Goal: Task Accomplishment & Management: Manage account settings

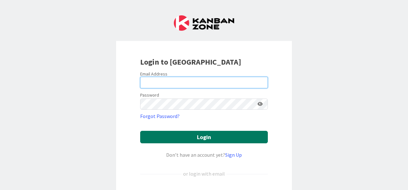
type input "[EMAIL_ADDRESS][DOMAIN_NAME]"
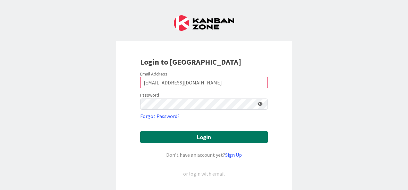
click at [190, 137] on button "Login" at bounding box center [204, 137] width 128 height 13
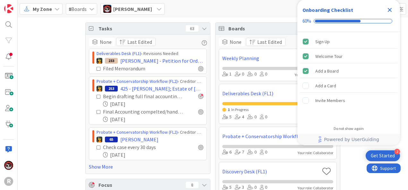
click at [50, 111] on div "Tasks 63 None Last Edited Deliverables Desk (FL1) › Revisions Needed 233 [PERSO…" at bounding box center [213, 181] width 390 height 326
click at [389, 10] on icon "Close Checklist" at bounding box center [390, 10] width 4 height 4
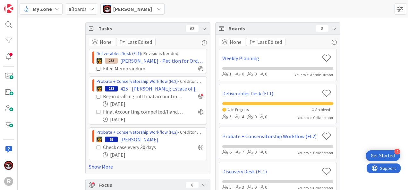
click at [57, 8] on icon at bounding box center [56, 8] width 5 height 5
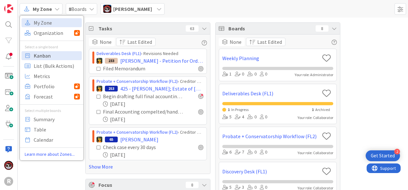
click at [46, 52] on span "Kanban" at bounding box center [57, 56] width 46 height 10
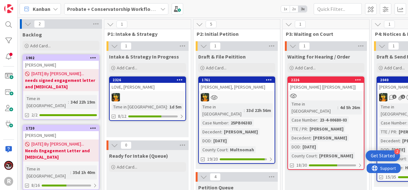
click at [125, 6] on b "Probate + Conservatorship Workflow (FL2)" at bounding box center [117, 9] width 100 height 6
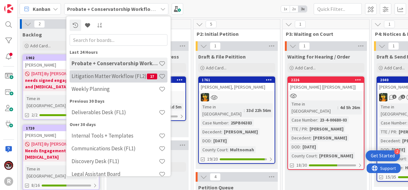
click at [102, 78] on h4 "Litigation Matter Workflow (FL2)" at bounding box center [108, 76] width 75 height 6
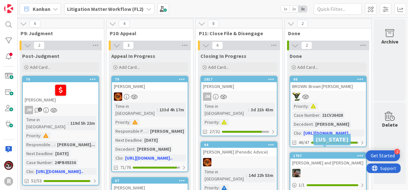
scroll to position [0, 886]
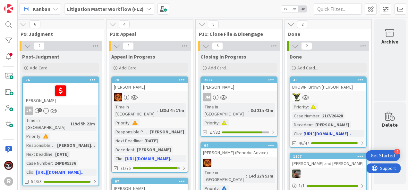
click at [333, 98] on div at bounding box center [328, 97] width 76 height 8
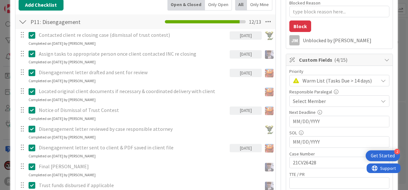
click at [214, 2] on div "Only Open" at bounding box center [218, 5] width 27 height 12
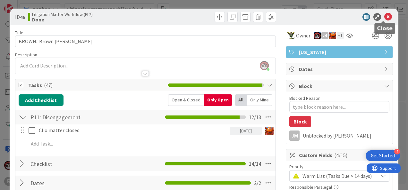
click at [384, 18] on icon at bounding box center [388, 17] width 8 height 8
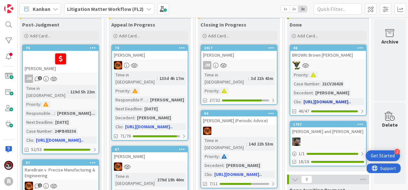
scroll to position [32, 886]
click at [322, 69] on div at bounding box center [328, 65] width 76 height 8
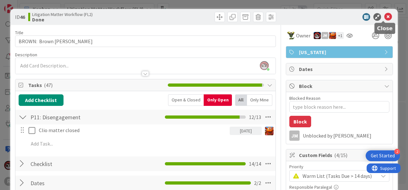
click at [384, 18] on icon at bounding box center [388, 17] width 8 height 8
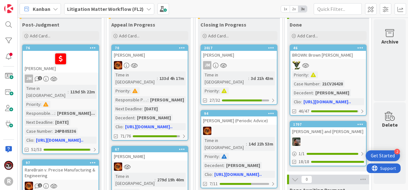
click at [320, 137] on link "1707 [PERSON_NAME] and [PERSON_NAME] 1 / 1 18/18" at bounding box center [327, 144] width 77 height 46
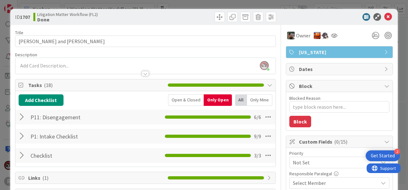
click at [21, 137] on div at bounding box center [23, 137] width 8 height 12
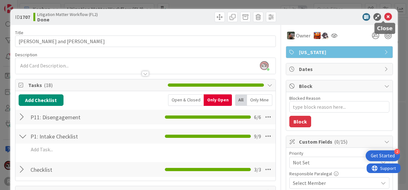
click at [384, 16] on icon at bounding box center [388, 17] width 8 height 8
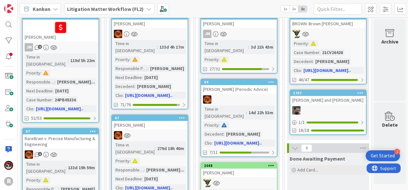
scroll to position [63, 886]
click at [336, 31] on div at bounding box center [328, 34] width 76 height 8
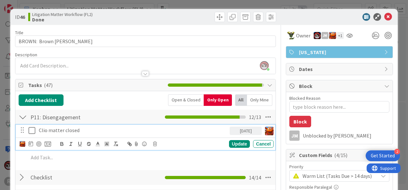
click at [31, 130] on icon at bounding box center [34, 131] width 10 height 8
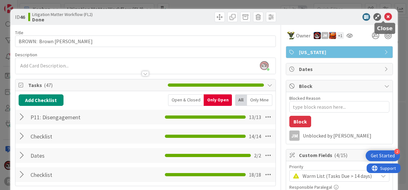
click at [384, 18] on icon at bounding box center [388, 17] width 8 height 8
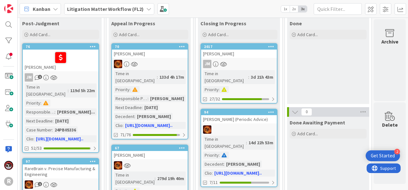
scroll to position [33, 886]
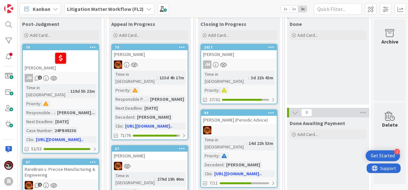
click at [247, 61] on div "JM" at bounding box center [239, 65] width 76 height 8
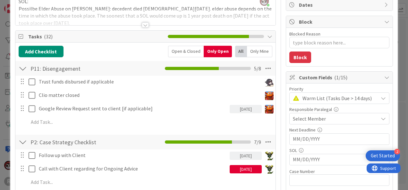
scroll to position [64, 0]
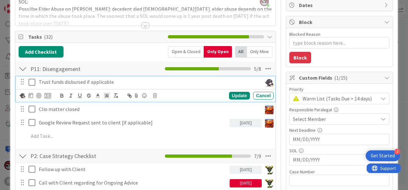
click at [29, 81] on icon at bounding box center [34, 83] width 10 height 8
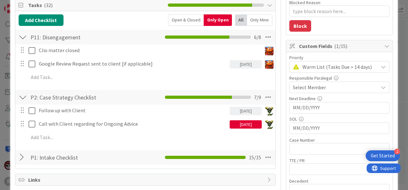
scroll to position [96, 0]
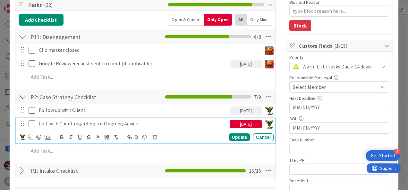
click at [96, 124] on p "Call with Client regarding for Ongoing Advice" at bounding box center [133, 123] width 188 height 7
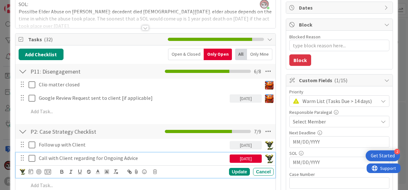
scroll to position [62, 0]
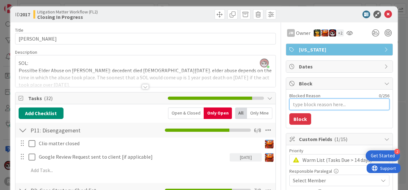
click at [311, 98] on div "Blocked Reason 0 / 256" at bounding box center [339, 101] width 100 height 17
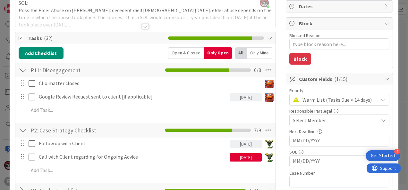
scroll to position [63, 0]
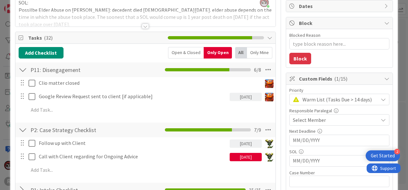
click at [309, 98] on span "Warm List (Tasks Due > 14 days)" at bounding box center [338, 99] width 72 height 9
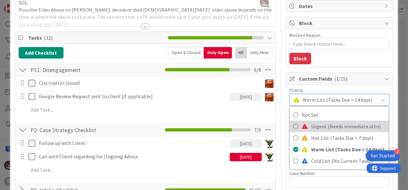
click at [311, 123] on span "Urgent (Needs immediate attn)" at bounding box center [348, 127] width 74 height 10
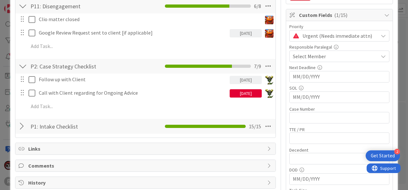
scroll to position [127, 0]
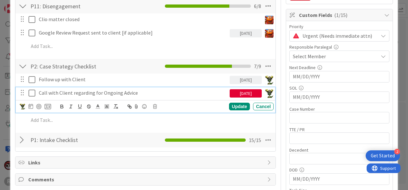
click at [31, 92] on icon at bounding box center [34, 93] width 10 height 8
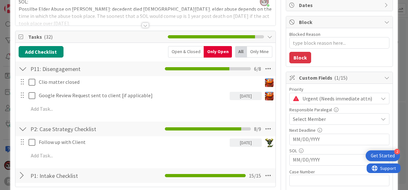
scroll to position [63, 0]
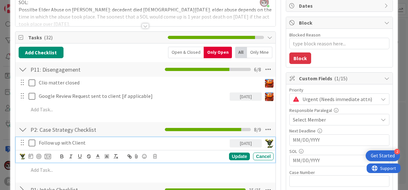
click at [33, 142] on icon at bounding box center [34, 143] width 10 height 8
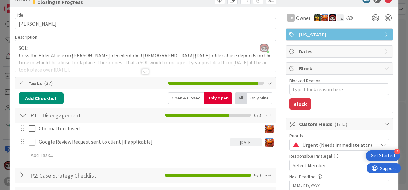
scroll to position [0, 0]
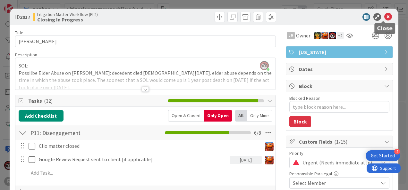
click at [384, 15] on icon at bounding box center [388, 17] width 8 height 8
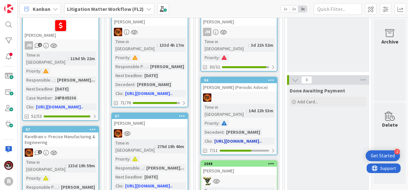
scroll to position [65, 886]
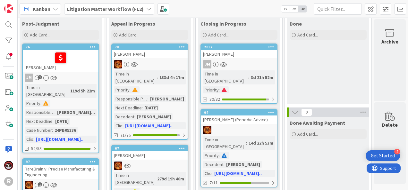
click at [37, 7] on span "Kanban" at bounding box center [42, 9] width 18 height 8
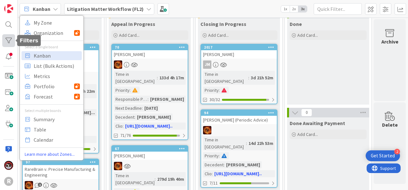
click at [8, 39] on div at bounding box center [8, 40] width 13 height 13
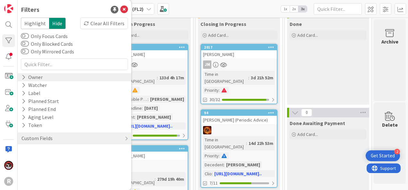
click at [25, 75] on icon at bounding box center [23, 77] width 4 height 5
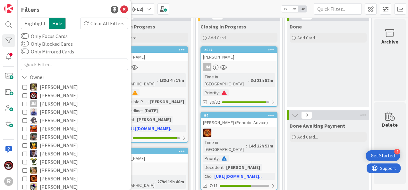
scroll to position [29, 886]
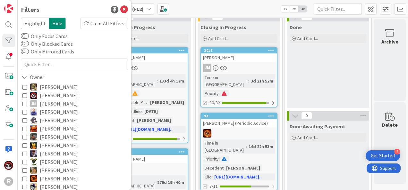
click at [207, 7] on div "Kanban My Zone Organization Select a single board Kanban List (Bulk Actions) Me…" at bounding box center [213, 9] width 390 height 18
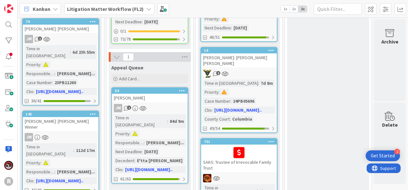
scroll to position [319, 886]
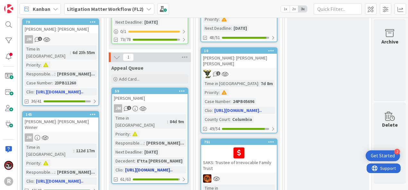
click at [150, 105] on div "JM 1" at bounding box center [150, 109] width 76 height 8
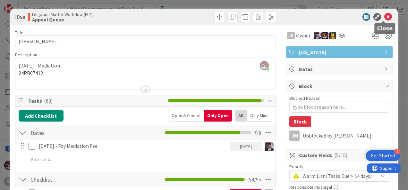
click at [384, 17] on icon at bounding box center [388, 17] width 8 height 8
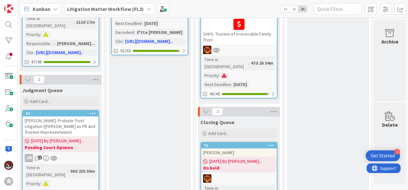
scroll to position [448, 886]
click at [81, 6] on b "Litigation Matter Workflow (FL2)" at bounding box center [105, 9] width 77 height 6
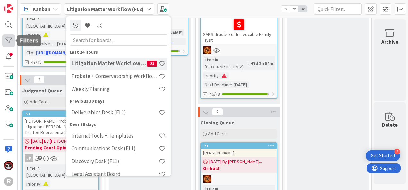
click at [8, 42] on div at bounding box center [8, 40] width 13 height 13
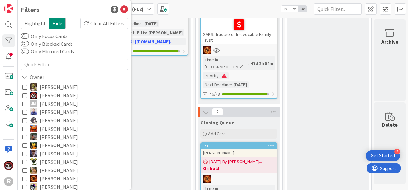
click at [24, 102] on icon at bounding box center [24, 104] width 4 height 4
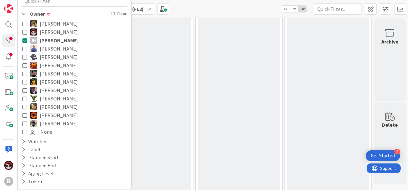
scroll to position [63, 0]
click at [25, 98] on icon at bounding box center [24, 98] width 4 height 4
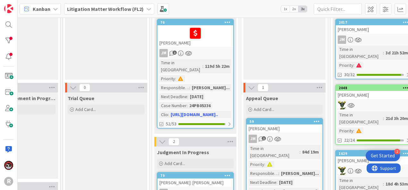
click at [306, 135] on div "JM 1" at bounding box center [285, 139] width 76 height 8
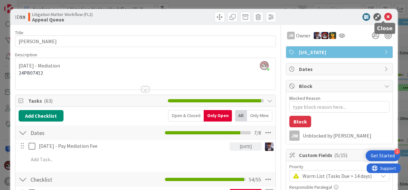
click at [384, 17] on icon at bounding box center [388, 17] width 8 height 8
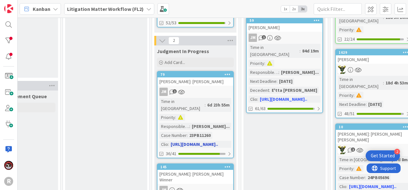
scroll to position [159, 749]
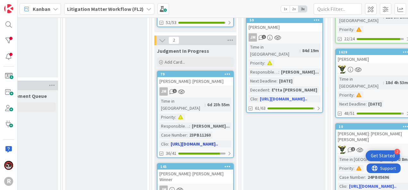
click at [204, 88] on div "JM 1" at bounding box center [195, 92] width 76 height 8
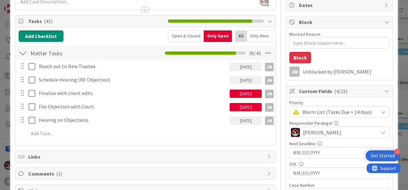
type textarea "x"
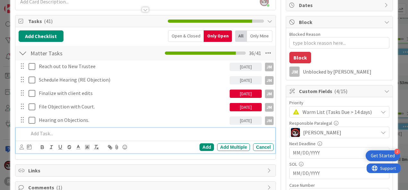
click at [53, 136] on p at bounding box center [150, 133] width 242 height 7
click at [22, 148] on div at bounding box center [26, 148] width 12 height 8
click at [22, 148] on icon at bounding box center [22, 147] width 4 height 5
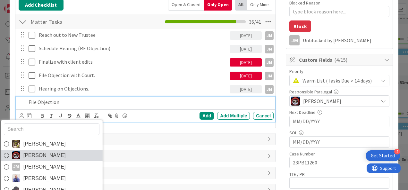
scroll to position [96, 0]
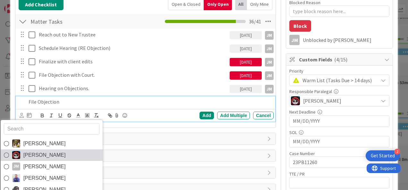
click at [29, 153] on span "[PERSON_NAME]" at bounding box center [44, 156] width 42 height 10
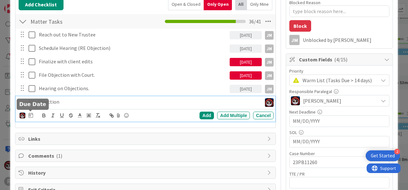
click at [29, 115] on icon at bounding box center [31, 115] width 4 height 5
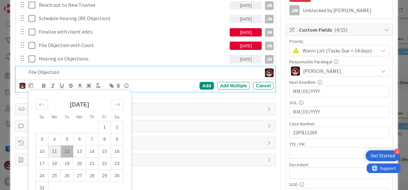
click at [51, 151] on td "11" at bounding box center [54, 152] width 13 height 12
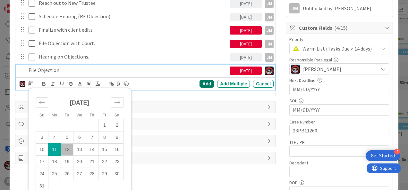
scroll to position [128, 0]
click at [206, 81] on div "Add" at bounding box center [206, 84] width 14 height 8
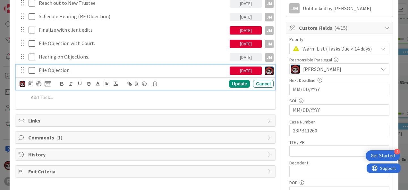
click at [55, 67] on p "File Objection" at bounding box center [133, 70] width 188 height 7
click at [38, 81] on div at bounding box center [38, 83] width 5 height 5
click at [237, 82] on div "Update" at bounding box center [239, 84] width 21 height 8
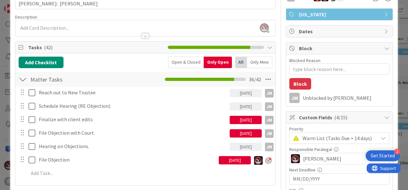
scroll to position [38, 0]
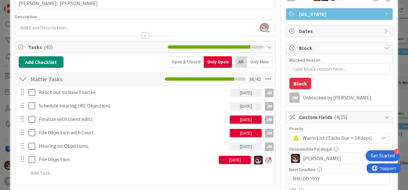
click at [175, 63] on div "Open & Closed" at bounding box center [186, 62] width 36 height 12
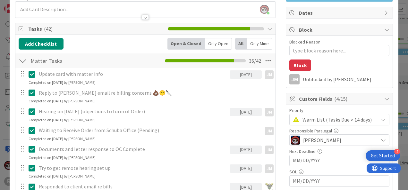
scroll to position [0, 0]
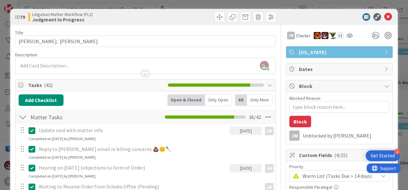
click at [208, 102] on div "Only Open" at bounding box center [218, 101] width 27 height 12
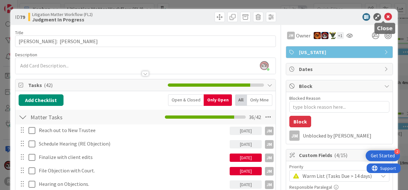
click at [385, 16] on icon at bounding box center [388, 17] width 8 height 8
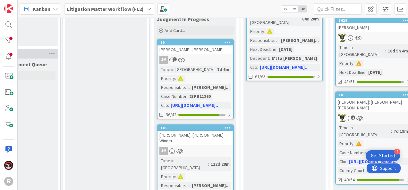
scroll to position [191, 749]
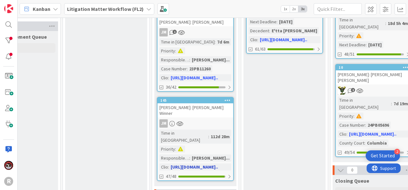
click at [200, 120] on div "JM" at bounding box center [195, 124] width 76 height 8
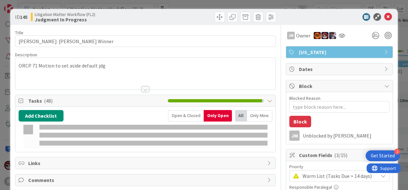
type textarea "x"
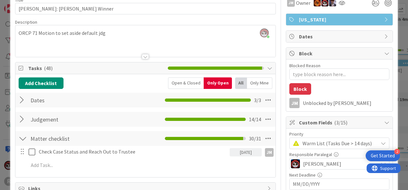
scroll to position [33, 0]
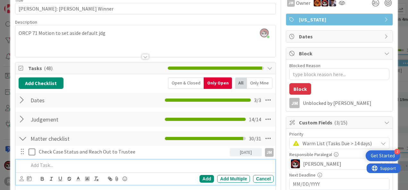
click at [57, 166] on p at bounding box center [150, 165] width 242 height 7
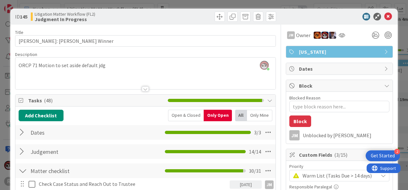
scroll to position [0, 0]
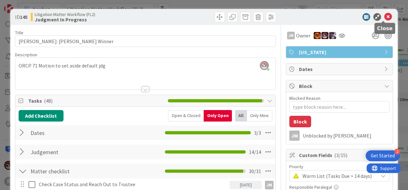
click at [384, 17] on icon at bounding box center [388, 17] width 8 height 8
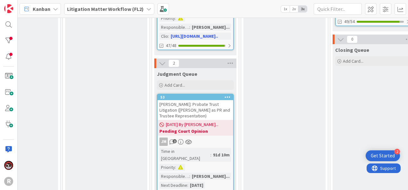
scroll to position [350, 749]
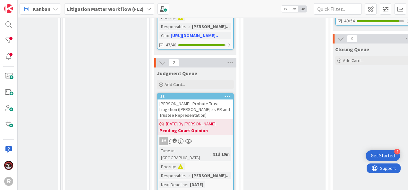
click at [200, 100] on div "[PERSON_NAME]: Probate Trust Litigation ([PERSON_NAME] as PR and Trustee Repres…" at bounding box center [195, 110] width 76 height 20
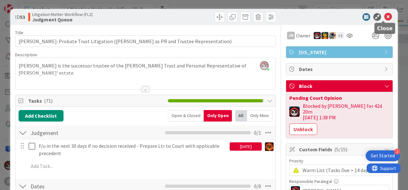
click at [384, 18] on icon at bounding box center [388, 17] width 8 height 8
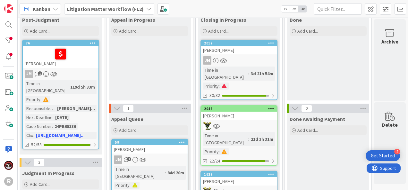
scroll to position [37, 886]
click at [241, 50] on div "[PERSON_NAME]" at bounding box center [239, 50] width 76 height 8
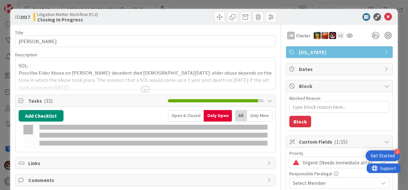
type textarea "x"
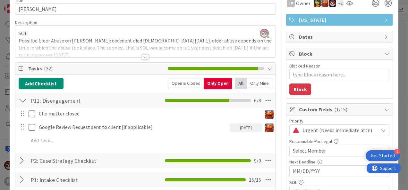
scroll to position [32, 0]
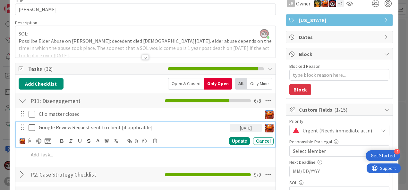
click at [103, 128] on p "Google Review Request sent to client [if applicable]" at bounding box center [133, 127] width 188 height 7
click at [149, 129] on p "Google Review Request sent to client [if applicable]" at bounding box center [133, 127] width 188 height 7
click at [233, 139] on div "Update" at bounding box center [239, 142] width 21 height 8
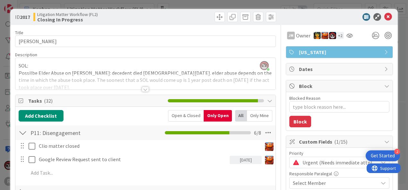
scroll to position [0, 0]
click at [384, 14] on icon at bounding box center [388, 17] width 8 height 8
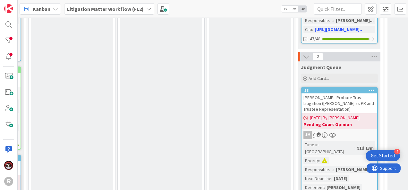
scroll to position [357, 605]
click at [351, 93] on div "[PERSON_NAME]: Probate Trust Litigation ([PERSON_NAME] as PR and Trustee Repres…" at bounding box center [339, 103] width 76 height 20
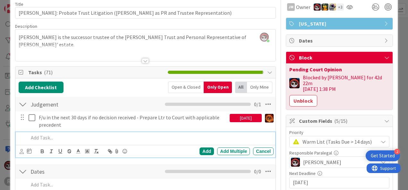
click at [58, 138] on p at bounding box center [150, 137] width 242 height 7
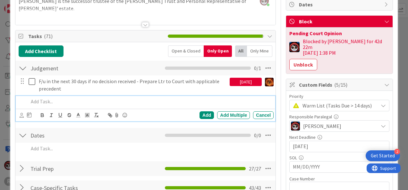
scroll to position [64, 0]
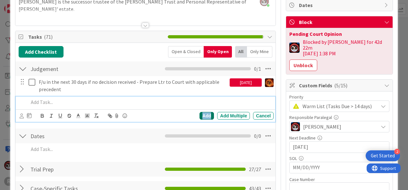
click at [205, 112] on div "Add" at bounding box center [206, 116] width 14 height 8
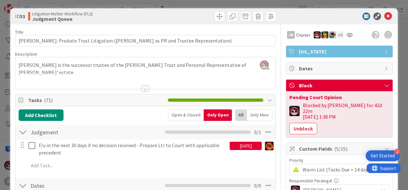
scroll to position [0, 0]
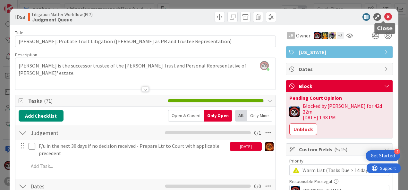
click at [384, 16] on icon at bounding box center [388, 17] width 8 height 8
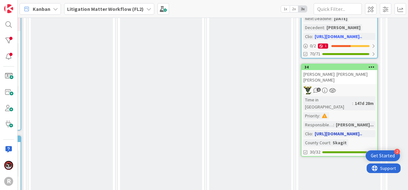
scroll to position [517, 605]
click at [344, 86] on div "1" at bounding box center [339, 90] width 76 height 8
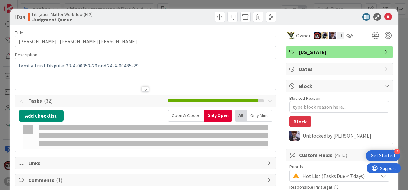
type textarea "x"
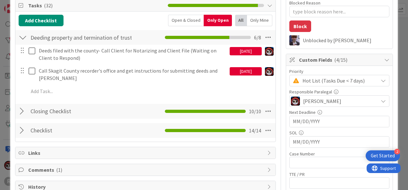
scroll to position [96, 0]
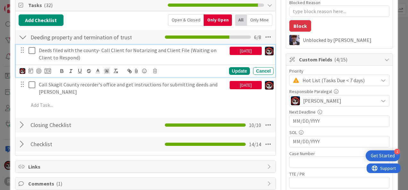
click at [78, 52] on p "Deeds filed with the county- Call Client for Notarizing and Client File (Waitin…" at bounding box center [133, 54] width 188 height 14
click at [29, 69] on icon at bounding box center [31, 70] width 4 height 5
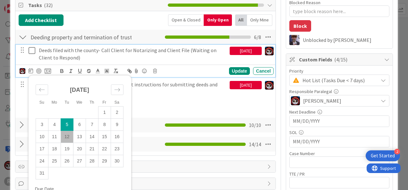
click at [66, 135] on td "12" at bounding box center [67, 137] width 13 height 12
type input "[DATE]"
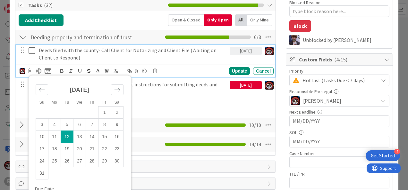
type textarea "x"
click at [234, 67] on div "Update" at bounding box center [239, 71] width 21 height 8
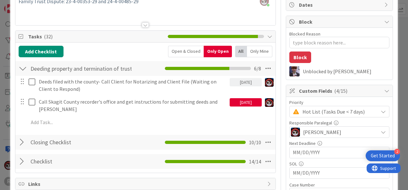
scroll to position [64, 0]
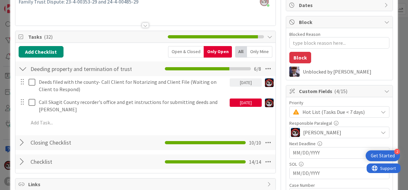
click at [246, 102] on div "[DATE]" at bounding box center [246, 103] width 32 height 8
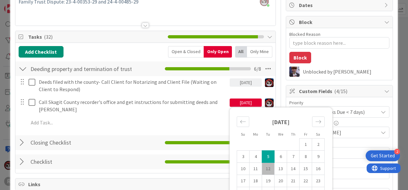
click at [264, 170] on td "12" at bounding box center [268, 169] width 13 height 12
type input "[DATE]"
type textarea "x"
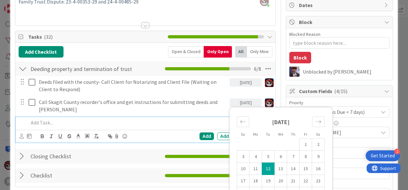
click at [187, 126] on div at bounding box center [149, 122] width 247 height 11
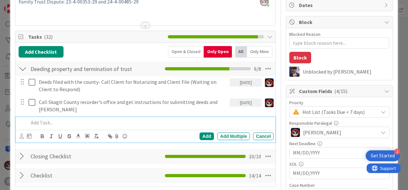
click at [259, 140] on div "Add Add Multiple Cancel" at bounding box center [145, 136] width 259 height 13
click at [259, 133] on div "Cancel" at bounding box center [263, 137] width 21 height 8
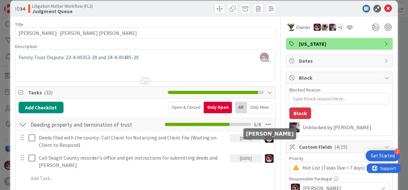
scroll to position [0, 0]
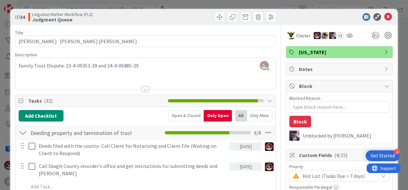
click at [242, 148] on div "[DATE]" at bounding box center [246, 147] width 32 height 8
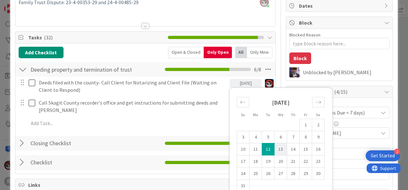
scroll to position [64, 0]
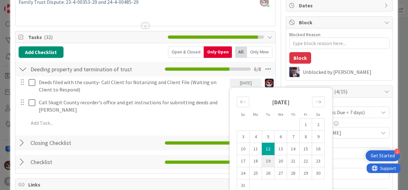
click at [263, 159] on td "19" at bounding box center [268, 161] width 13 height 12
type input "[DATE]"
type textarea "x"
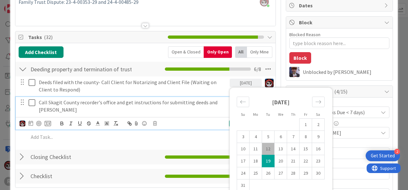
click at [220, 105] on p "Call Skagit County recorder's office and get instructions for submitting deeds …" at bounding box center [133, 106] width 188 height 14
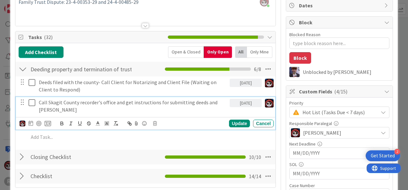
click at [237, 101] on div "[DATE]" at bounding box center [246, 103] width 32 height 8
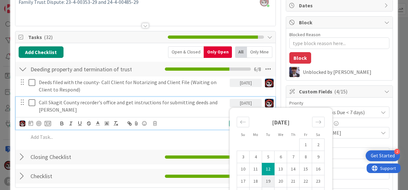
click at [264, 181] on td "19" at bounding box center [268, 182] width 13 height 12
type input "[DATE]"
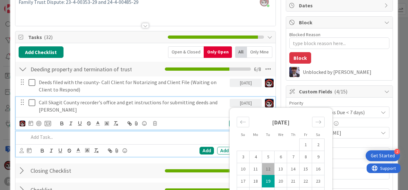
click at [219, 138] on p at bounding box center [150, 137] width 242 height 7
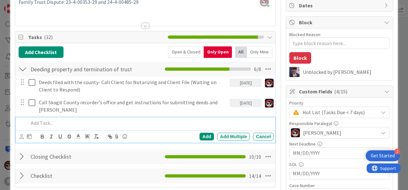
scroll to position [50, 0]
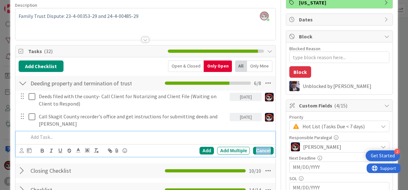
click at [259, 149] on div "Cancel" at bounding box center [263, 151] width 21 height 8
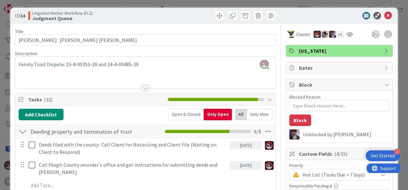
scroll to position [0, 0]
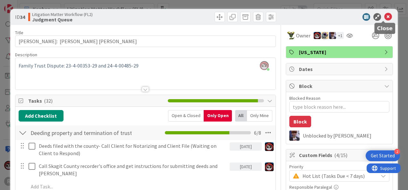
click at [384, 16] on icon at bounding box center [388, 17] width 8 height 8
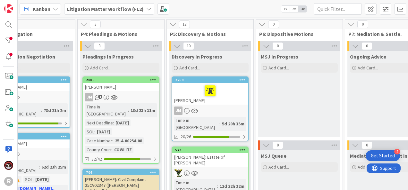
scroll to position [0, 325]
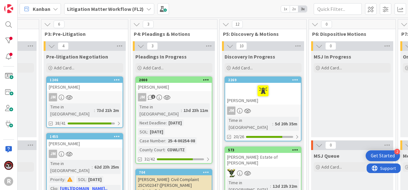
click at [276, 108] on div "JM" at bounding box center [263, 111] width 76 height 8
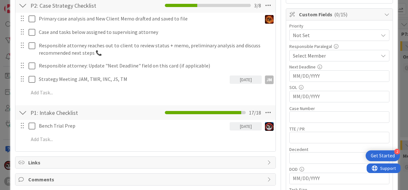
scroll to position [128, 0]
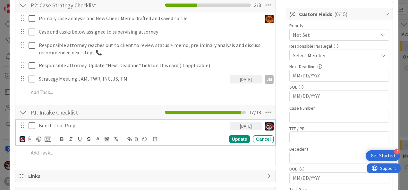
click at [65, 122] on p "Bench Trial Prep" at bounding box center [133, 125] width 188 height 7
drag, startPoint x: 84, startPoint y: 121, endPoint x: 35, endPoint y: 121, distance: 49.4
click at [35, 121] on div "Bench Trial Prep [DATE]" at bounding box center [145, 125] width 255 height 11
click at [155, 142] on div "Update Cancel" at bounding box center [147, 139] width 254 height 9
click at [155, 140] on icon at bounding box center [155, 139] width 4 height 4
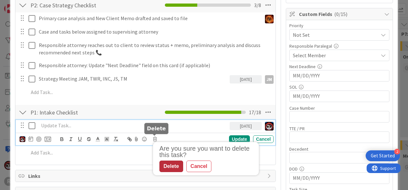
click at [163, 166] on div "Delete" at bounding box center [171, 167] width 24 height 12
type textarea "x"
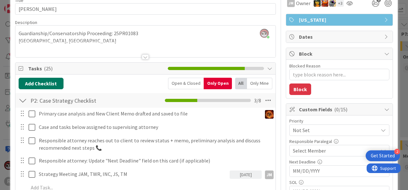
scroll to position [32, 0]
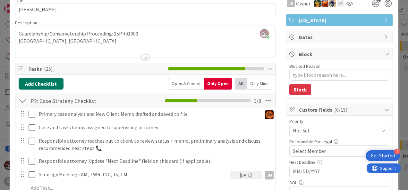
click at [50, 79] on button "Add Checklist" at bounding box center [41, 84] width 45 height 12
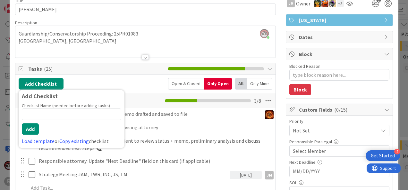
click at [61, 120] on div "Checklist Name (needed before adding tasks) 0 / 64 Add Load template or Copy ex…" at bounding box center [71, 124] width 99 height 42
click at [62, 112] on input at bounding box center [71, 115] width 99 height 12
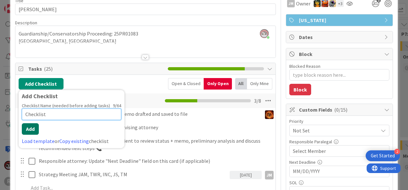
type input "Checklist"
click at [32, 130] on button "Add" at bounding box center [30, 129] width 17 height 12
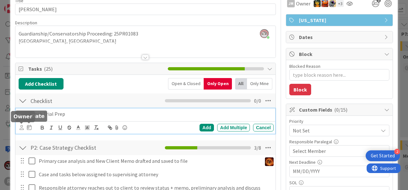
click at [21, 125] on icon at bounding box center [22, 127] width 4 height 5
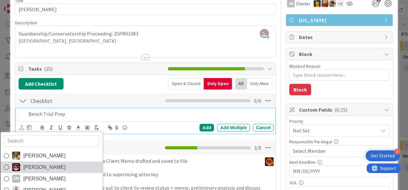
click at [25, 168] on span "[PERSON_NAME]" at bounding box center [44, 168] width 42 height 10
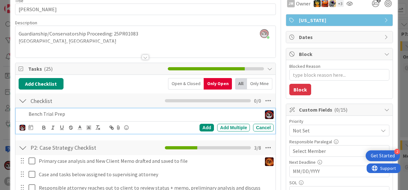
click at [31, 123] on div "[PERSON_NAME] [PERSON_NAME] [PERSON_NAME] [PERSON_NAME] [PERSON_NAME] [PERSON_N…" at bounding box center [147, 127] width 254 height 9
click at [30, 127] on icon at bounding box center [31, 127] width 4 height 5
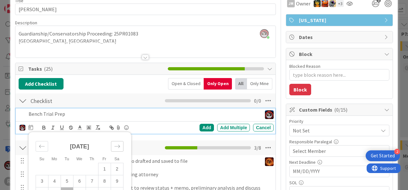
click at [113, 141] on div "Move forward to switch to the next month." at bounding box center [117, 146] width 13 height 11
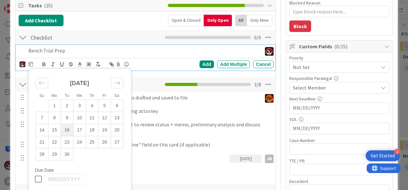
click at [67, 133] on td "16" at bounding box center [67, 130] width 13 height 12
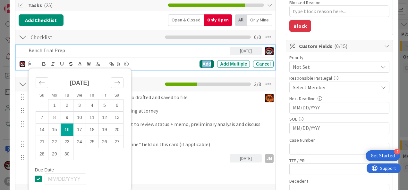
click at [199, 63] on div "Add" at bounding box center [206, 64] width 14 height 8
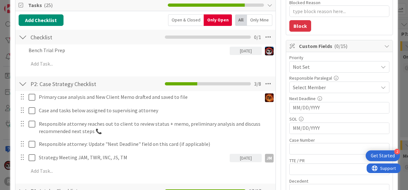
type textarea "x"
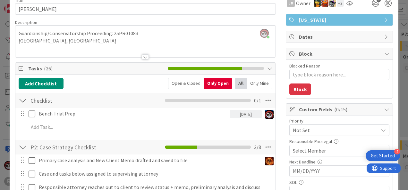
scroll to position [32, 0]
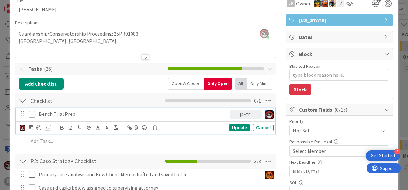
click at [58, 112] on p "Bench Trial Prep" at bounding box center [133, 114] width 188 height 7
click at [29, 125] on icon at bounding box center [31, 127] width 4 height 5
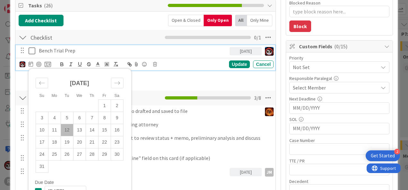
scroll to position [96, 0]
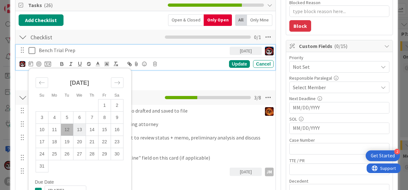
click at [82, 128] on td "13" at bounding box center [79, 130] width 13 height 12
type input "[DATE]"
type textarea "x"
click at [229, 65] on div "Update" at bounding box center [239, 64] width 21 height 8
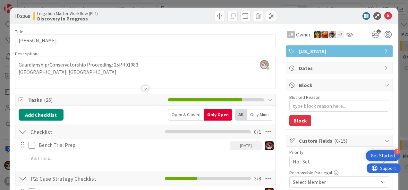
scroll to position [1, 0]
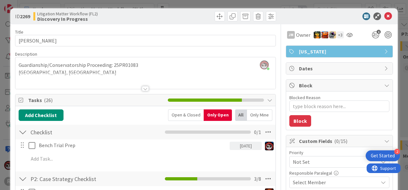
click at [145, 90] on div at bounding box center [145, 88] width 7 height 5
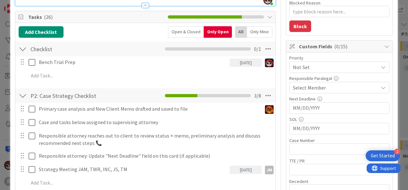
scroll to position [96, 0]
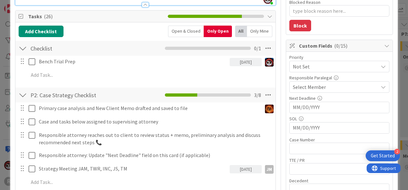
click at [46, 81] on div "Bench Trial Prep [DATE] Su Mo Tu We Th Fr Sa [DATE] 1 2 3 4 5 6 7 8 9 10 11 12 …" at bounding box center [146, 70] width 254 height 28
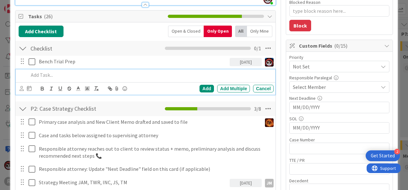
click at [47, 75] on p at bounding box center [150, 74] width 242 height 7
click at [21, 90] on icon at bounding box center [22, 88] width 4 height 5
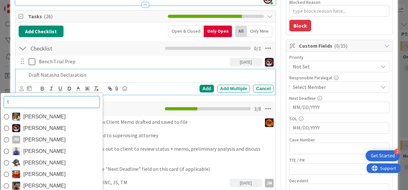
type input "ty"
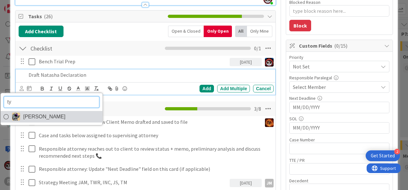
click at [27, 117] on span "[PERSON_NAME]" at bounding box center [44, 117] width 42 height 10
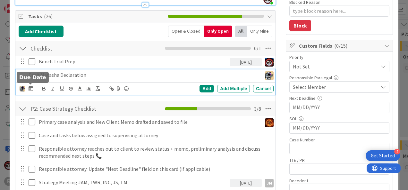
click at [30, 88] on icon at bounding box center [31, 88] width 4 height 5
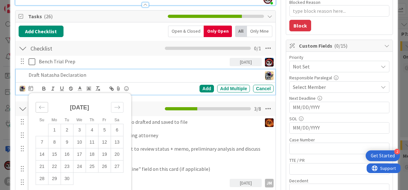
click at [47, 102] on div "Move backward to switch to the previous month." at bounding box center [42, 107] width 13 height 11
click at [64, 154] on td "12" at bounding box center [67, 154] width 13 height 12
click at [204, 88] on div "Add" at bounding box center [206, 89] width 14 height 8
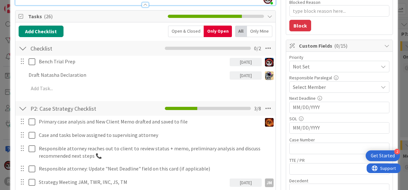
type textarea "x"
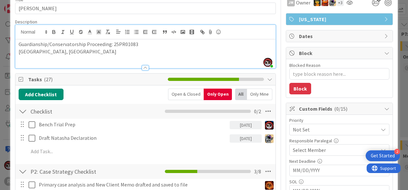
scroll to position [33, 0]
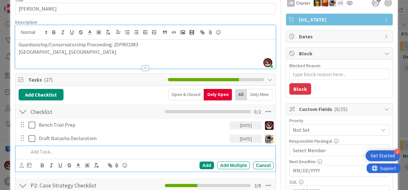
click at [61, 154] on p at bounding box center [150, 151] width 242 height 7
click at [21, 167] on icon at bounding box center [22, 165] width 4 height 5
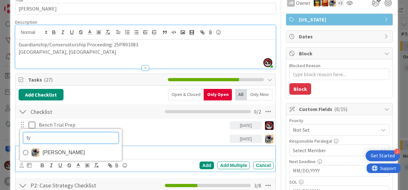
type input "t"
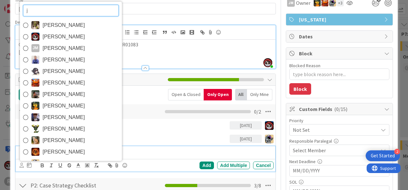
type input "ja"
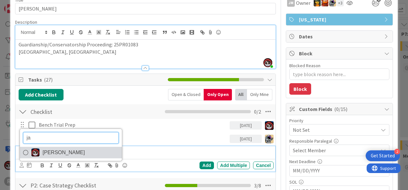
click at [31, 151] on img at bounding box center [35, 153] width 8 height 8
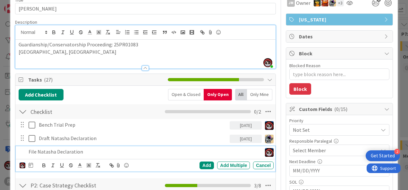
click at [27, 167] on div "[PERSON_NAME] Su Mo Tu We Th Fr Sa [DATE] 1 2 3 4 5 6 7 8 9 10 11 12 13 14 15 1…" at bounding box center [26, 166] width 13 height 8
click at [29, 164] on icon at bounding box center [31, 165] width 4 height 5
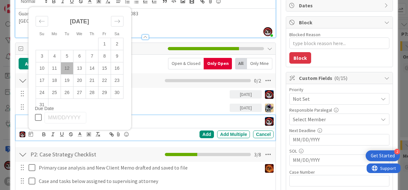
scroll to position [64, 0]
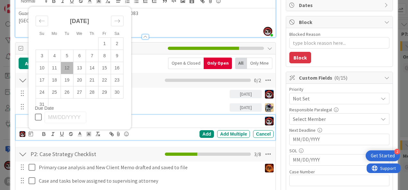
click at [63, 65] on td "12" at bounding box center [67, 68] width 13 height 12
click at [199, 132] on div "Add" at bounding box center [206, 134] width 14 height 8
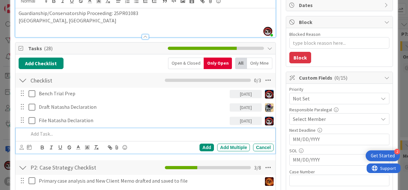
click at [46, 132] on p at bounding box center [150, 133] width 242 height 7
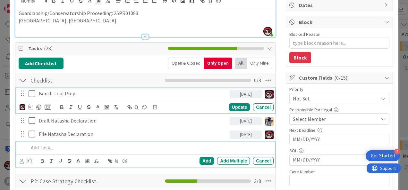
click at [84, 96] on div "Bench Trial Prep" at bounding box center [132, 93] width 193 height 11
click at [97, 148] on p at bounding box center [150, 147] width 242 height 7
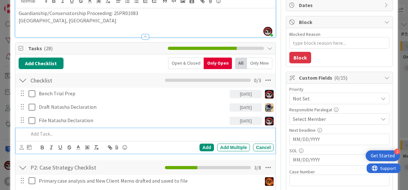
scroll to position [51, 0]
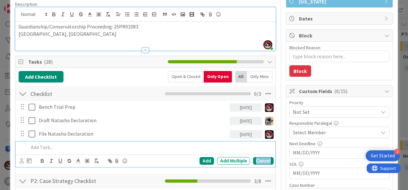
click at [253, 160] on div "Cancel" at bounding box center [263, 161] width 21 height 8
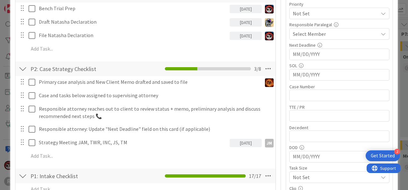
scroll to position [149, 0]
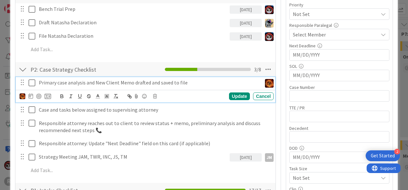
click at [31, 83] on icon at bounding box center [34, 83] width 10 height 8
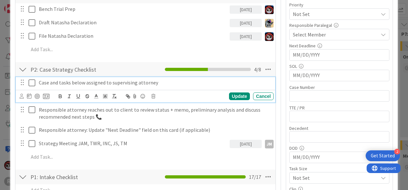
click at [31, 83] on icon at bounding box center [34, 83] width 10 height 8
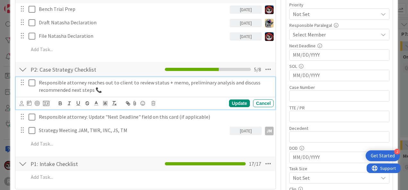
click at [31, 83] on icon at bounding box center [34, 83] width 10 height 8
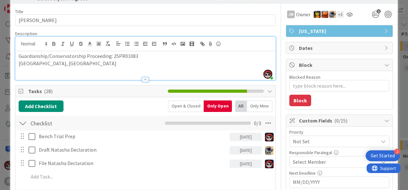
scroll to position [21, 0]
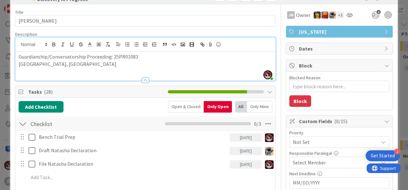
click at [85, 60] on p "Guardianship/Conservatorship Proceeding: 25PR01083" at bounding box center [146, 56] width 254 height 7
click at [85, 66] on p "[GEOGRAPHIC_DATA], [GEOGRAPHIC_DATA]" at bounding box center [146, 64] width 254 height 7
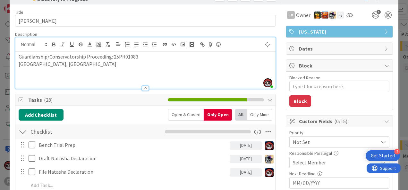
type textarea "x"
click at [37, 79] on p "October - Hearing (Permanent Guardianship)" at bounding box center [146, 78] width 254 height 7
click at [188, 68] on p at bounding box center [146, 71] width 254 height 7
click at [141, 99] on span "Tasks ( 28 )" at bounding box center [96, 100] width 136 height 8
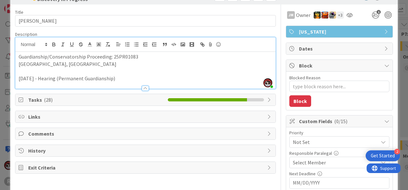
click at [108, 100] on span "Tasks ( 28 )" at bounding box center [96, 100] width 136 height 8
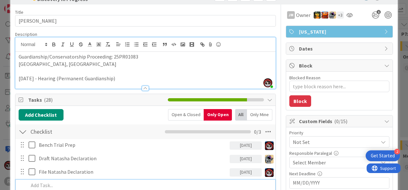
click at [145, 86] on div at bounding box center [145, 88] width 7 height 5
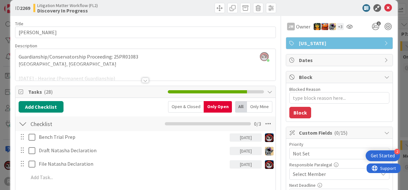
scroll to position [0, 0]
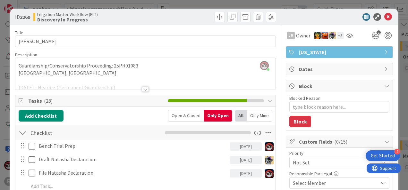
click at [144, 90] on div at bounding box center [145, 89] width 7 height 5
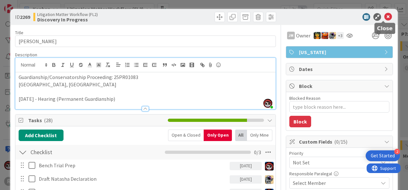
click at [384, 18] on icon at bounding box center [388, 17] width 8 height 8
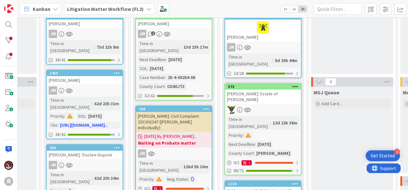
scroll to position [63, 325]
click at [261, 46] on div "JM" at bounding box center [263, 47] width 76 height 8
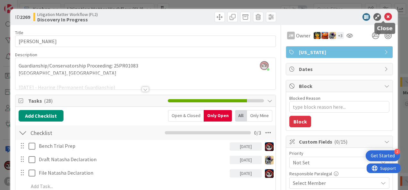
click at [384, 17] on icon at bounding box center [388, 17] width 8 height 8
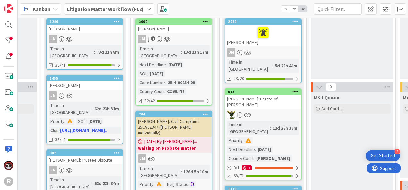
click at [274, 111] on div at bounding box center [263, 115] width 76 height 8
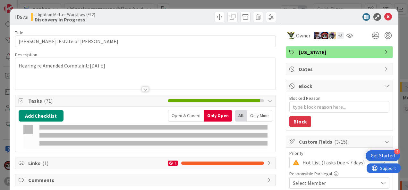
type textarea "x"
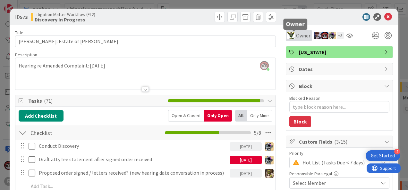
click at [302, 38] on span "Owner" at bounding box center [303, 36] width 14 height 8
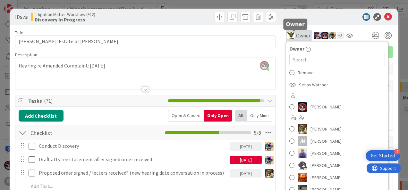
click at [300, 33] on span "Owner" at bounding box center [303, 36] width 14 height 8
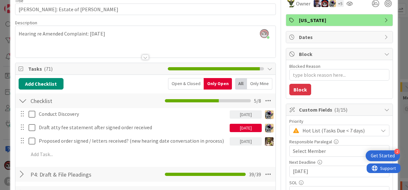
scroll to position [32, 0]
click at [296, 4] on span "Owner" at bounding box center [303, 4] width 14 height 8
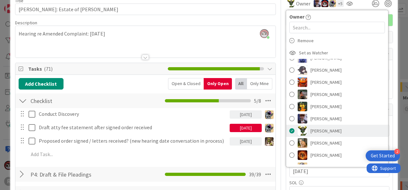
scroll to position [64, 0]
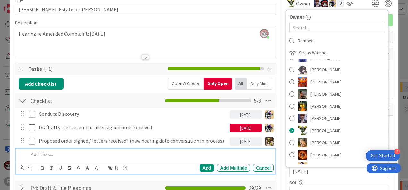
click at [183, 152] on p at bounding box center [150, 154] width 242 height 7
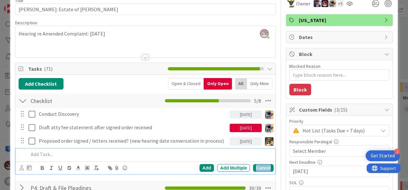
click at [262, 166] on div "Cancel" at bounding box center [263, 168] width 21 height 8
click at [106, 155] on p at bounding box center [150, 154] width 242 height 7
click at [21, 167] on icon at bounding box center [22, 168] width 4 height 5
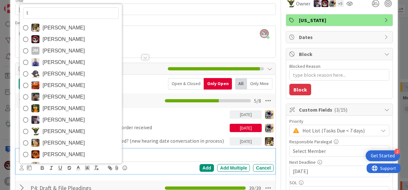
type input "ty"
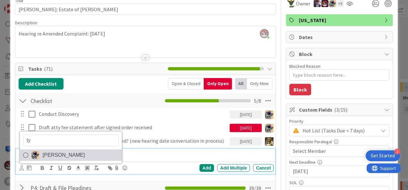
click at [53, 157] on span "[PERSON_NAME]" at bounding box center [64, 156] width 42 height 10
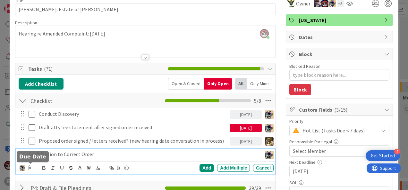
click at [31, 168] on icon at bounding box center [31, 167] width 4 height 5
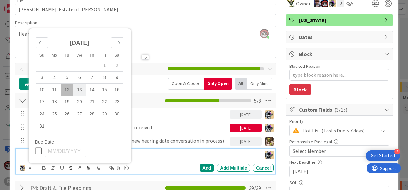
click at [77, 90] on td "13" at bounding box center [79, 90] width 13 height 12
click at [199, 167] on div "Add" at bounding box center [206, 168] width 14 height 8
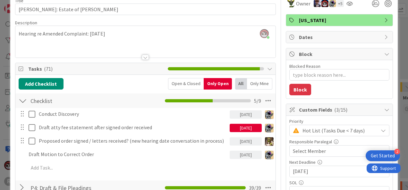
type textarea "x"
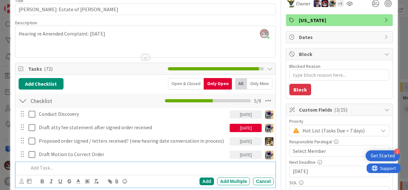
click at [67, 170] on p at bounding box center [150, 167] width 242 height 7
click at [256, 181] on div "Cancel" at bounding box center [263, 182] width 21 height 8
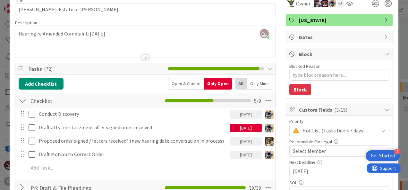
click at [239, 129] on div "[DATE]" at bounding box center [246, 128] width 32 height 8
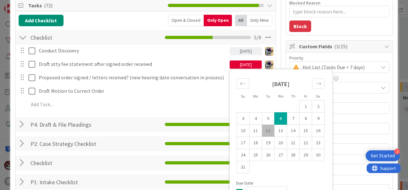
scroll to position [96, 0]
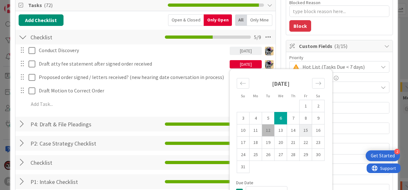
click at [303, 131] on td "15" at bounding box center [305, 131] width 13 height 12
type input "[DATE]"
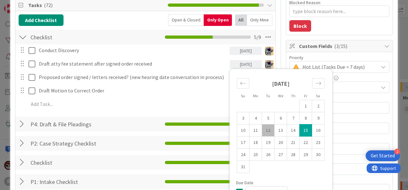
click at [349, 38] on div "Owner Owner Remove Set as Watcher [PERSON_NAME] [PERSON_NAME] [PERSON_NAME] [PE…" at bounding box center [339, 171] width 107 height 485
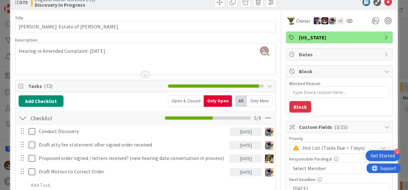
scroll to position [0, 0]
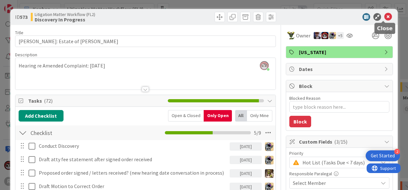
click at [384, 17] on icon at bounding box center [388, 17] width 8 height 8
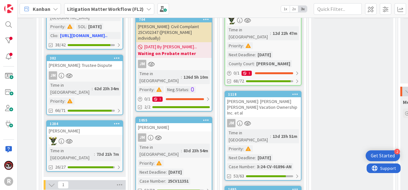
scroll to position [154, 325]
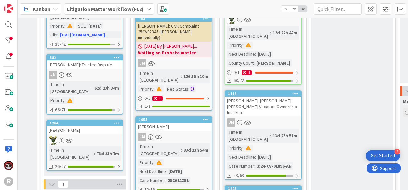
click at [277, 97] on div "[PERSON_NAME]: [PERSON_NAME] [PERSON_NAME] Vacation Ownership Inc. et al" at bounding box center [263, 107] width 76 height 20
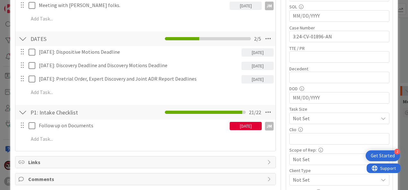
scroll to position [208, 0]
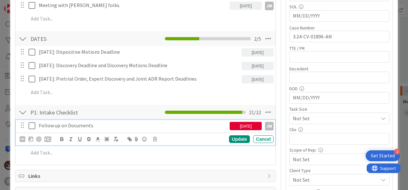
click at [32, 125] on icon at bounding box center [34, 126] width 10 height 8
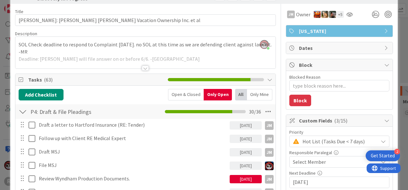
scroll to position [0, 0]
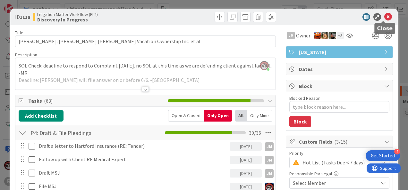
click at [384, 18] on icon at bounding box center [388, 17] width 8 height 8
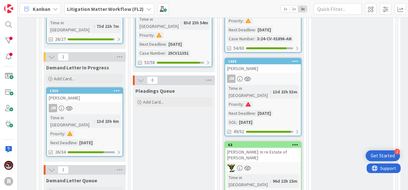
click at [284, 64] on div "[PERSON_NAME]" at bounding box center [263, 68] width 76 height 8
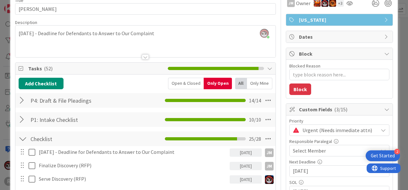
scroll to position [32, 0]
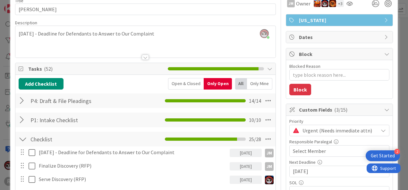
click at [306, 126] on span "Urgent (Needs immediate attn)" at bounding box center [338, 130] width 72 height 9
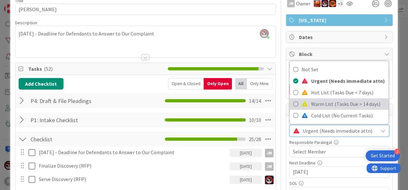
click at [311, 106] on span "Warm List (Tasks Due > 14 days)" at bounding box center [348, 104] width 74 height 10
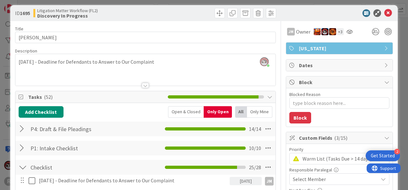
scroll to position [0, 0]
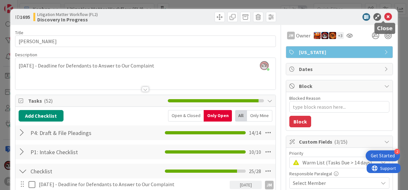
click at [384, 16] on icon at bounding box center [388, 17] width 8 height 8
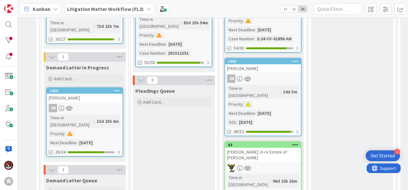
scroll to position [281, 325]
click at [283, 148] on div "[PERSON_NAME]: In re Estate of [PERSON_NAME]" at bounding box center [263, 155] width 76 height 14
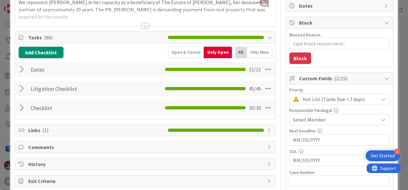
scroll to position [64, 0]
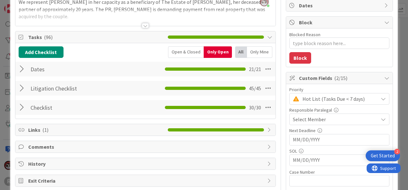
click at [23, 89] on div at bounding box center [23, 89] width 8 height 12
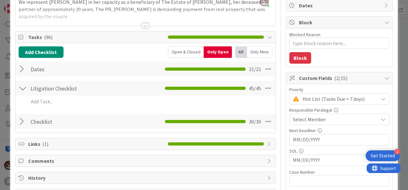
click at [19, 118] on div at bounding box center [23, 122] width 8 height 12
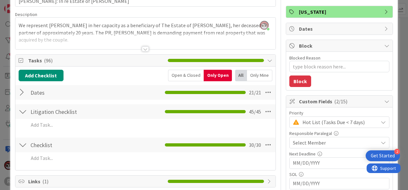
scroll to position [0, 0]
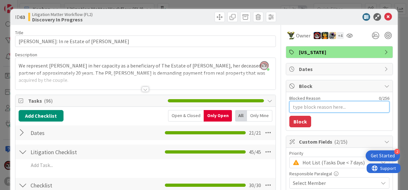
click at [300, 108] on textarea "Blocked Reason" at bounding box center [339, 107] width 100 height 12
type textarea "x"
type textarea "W"
type textarea "x"
type textarea "Wa"
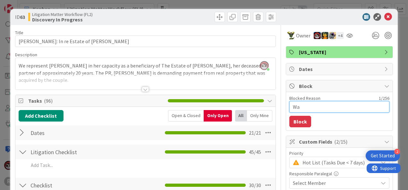
type textarea "x"
type textarea "Wai"
type textarea "x"
type textarea "Wait"
type textarea "x"
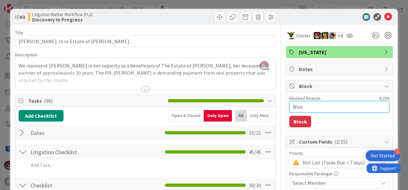
type textarea "Waiti"
type textarea "x"
type textarea "Waitin"
type textarea "x"
type textarea "Waiti"
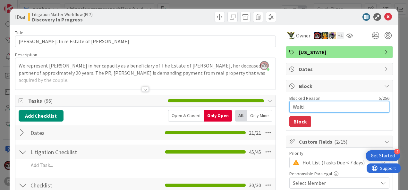
type textarea "x"
type textarea "Wait"
type textarea "x"
type textarea "Wai"
type textarea "x"
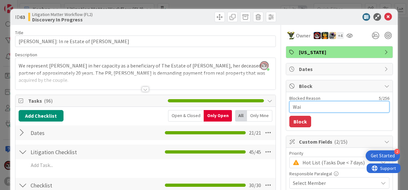
type textarea "Wa"
type textarea "x"
type textarea "W"
type textarea "x"
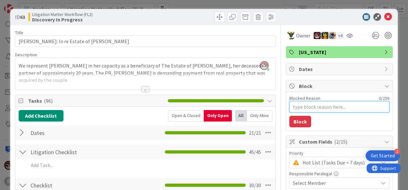
type textarea "P"
type textarea "x"
type textarea "Pe"
type textarea "x"
type textarea "Pen"
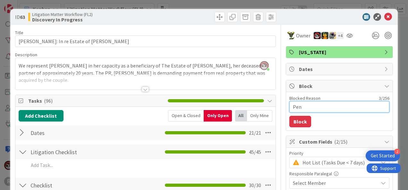
type textarea "x"
type textarea "Pend"
type textarea "x"
type textarea "Pendi"
type textarea "x"
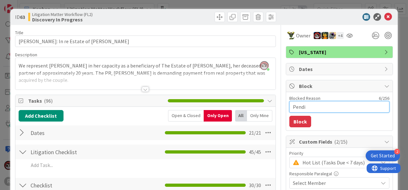
type textarea "Pendin"
type textarea "x"
type textarea "Pending"
type textarea "x"
type textarea "Pending"
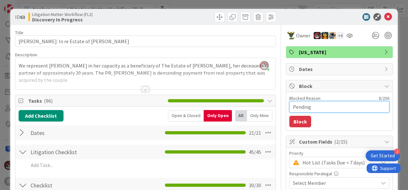
type textarea "x"
type textarea "Pending S"
type textarea "x"
type textarea "Pending Sa"
type textarea "x"
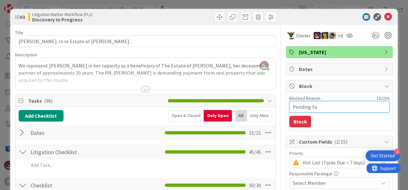
type textarea "Pending [PERSON_NAME]"
type textarea "x"
type textarea "Pending Sale"
type textarea "x"
type textarea "Pending Sale"
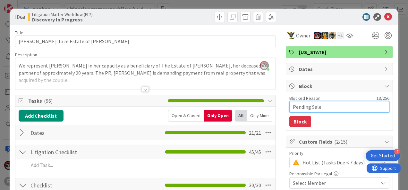
click at [289, 106] on textarea "Pending Sale" at bounding box center [339, 107] width 100 height 12
type textarea "x"
type textarea "WPending Sale"
type textarea "x"
type textarea "WaPending Sale"
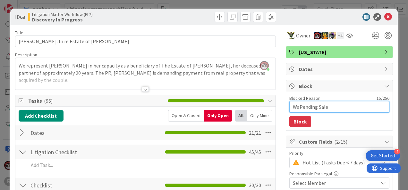
type textarea "x"
type textarea "WaiPending Sale"
type textarea "x"
type textarea "WaitPending Sale"
type textarea "x"
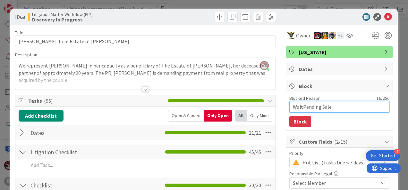
type textarea "WaitiPending Sale"
type textarea "x"
type textarea "WaitinPending Sale"
type textarea "x"
type textarea "Waitin Pending Sale"
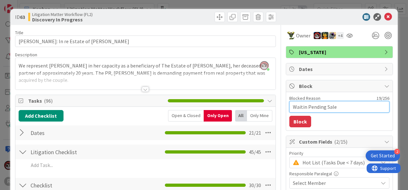
type textarea "x"
type textarea "Waitin gPending Sale"
type textarea "x"
type textarea "Waitin goPending Sale"
type textarea "x"
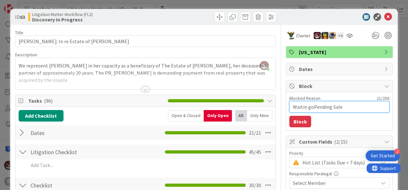
type textarea "Waitin gonPending Sale"
type textarea "x"
type textarea "Waitin gon Pending Sale"
type textarea "x"
type textarea "Waitin gonPending Sale"
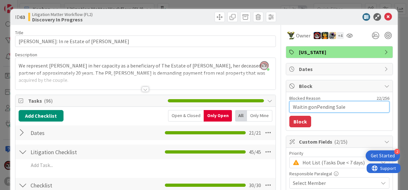
type textarea "x"
type textarea "Waitin goPending Sale"
type textarea "x"
type textarea "Waitin gPending Sale"
type textarea "x"
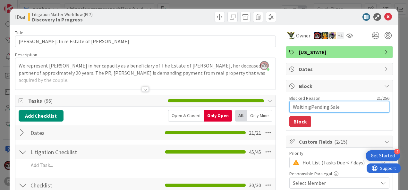
type textarea "Waitin Pending Sale"
type textarea "x"
type textarea "WaitinPending Sale"
type textarea "x"
type textarea "WaitingPending Sale"
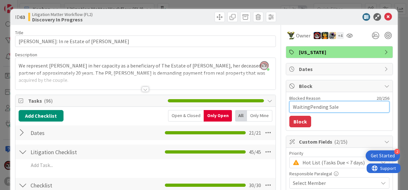
type textarea "x"
type textarea "Waiting Pending Sale"
type textarea "x"
type textarea "Waiting oPending Sale"
type textarea "x"
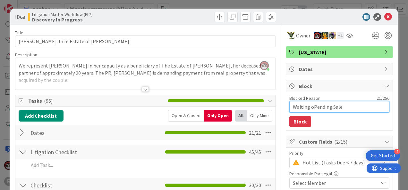
type textarea "Waiting onPending Sale"
type textarea "x"
type textarea "Waiting on Pending Sale"
click at [290, 121] on button "Block" at bounding box center [300, 122] width 22 height 12
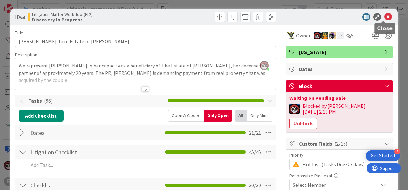
click at [384, 18] on icon at bounding box center [388, 17] width 8 height 8
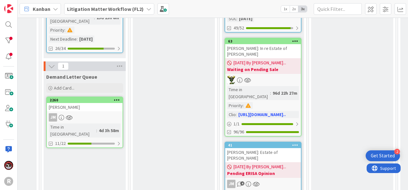
scroll to position [386, 325]
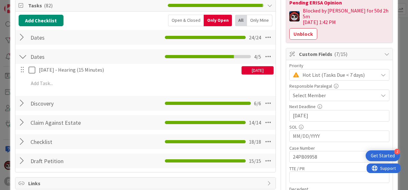
scroll to position [96, 0]
click at [22, 140] on div at bounding box center [23, 142] width 8 height 12
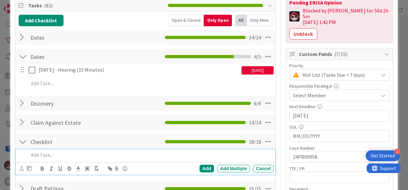
click at [113, 155] on p at bounding box center [150, 155] width 242 height 7
click at [21, 168] on icon at bounding box center [22, 168] width 4 height 5
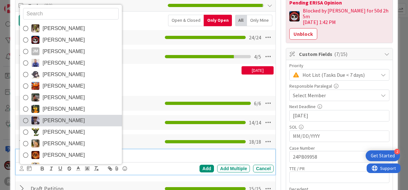
type input "n"
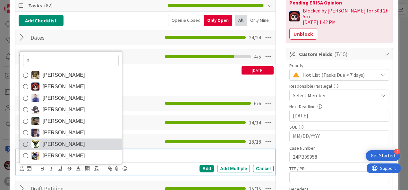
click at [59, 140] on span "[PERSON_NAME]" at bounding box center [64, 145] width 42 height 10
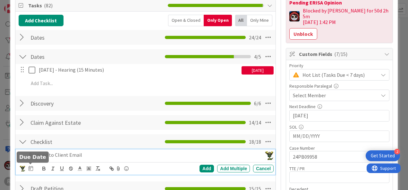
click at [29, 166] on icon at bounding box center [31, 168] width 4 height 5
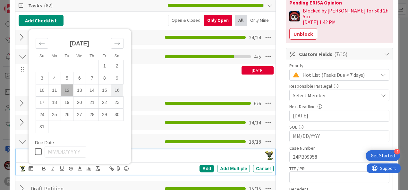
click at [112, 88] on td "16" at bounding box center [117, 90] width 13 height 12
click at [108, 90] on td "15" at bounding box center [104, 90] width 13 height 12
click at [201, 169] on div "Add" at bounding box center [206, 169] width 14 height 8
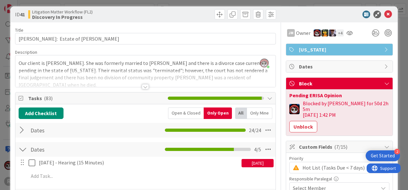
scroll to position [0, 0]
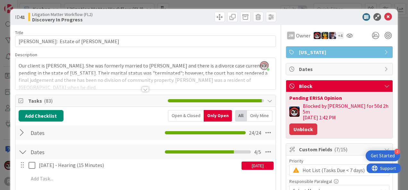
click at [299, 124] on button "Unblock" at bounding box center [303, 130] width 28 height 12
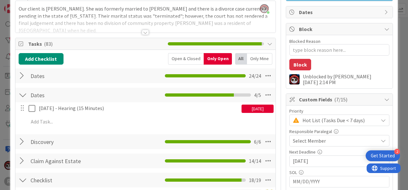
scroll to position [58, 0]
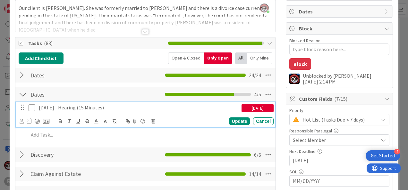
click at [31, 108] on icon at bounding box center [34, 108] width 10 height 8
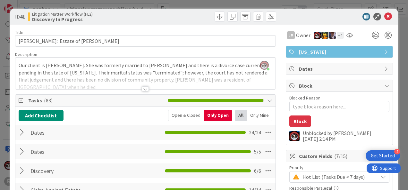
scroll to position [0, 0]
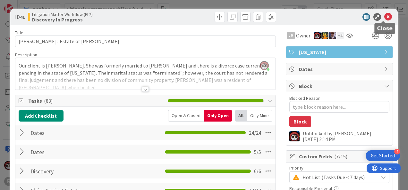
click at [384, 16] on icon at bounding box center [388, 17] width 8 height 8
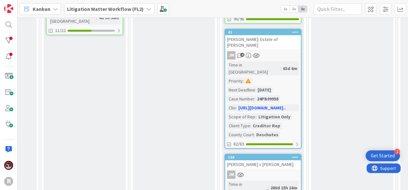
scroll to position [498, 325]
click at [276, 171] on div "JM" at bounding box center [263, 175] width 76 height 8
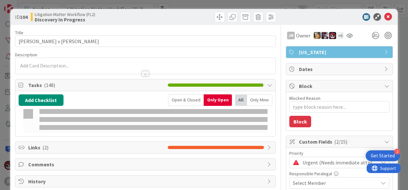
type textarea "x"
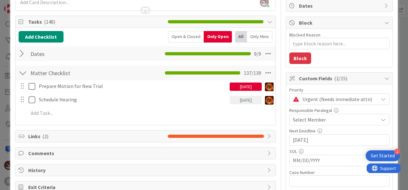
scroll to position [64, 0]
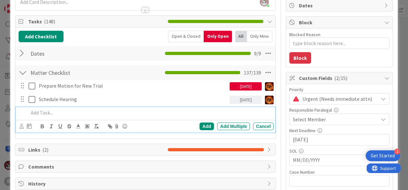
click at [50, 113] on p at bounding box center [150, 112] width 242 height 7
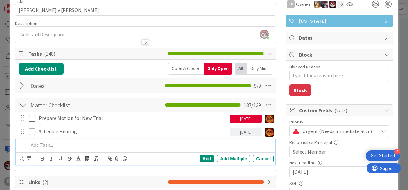
scroll to position [31, 0]
click at [261, 159] on div "Cancel" at bounding box center [263, 159] width 21 height 8
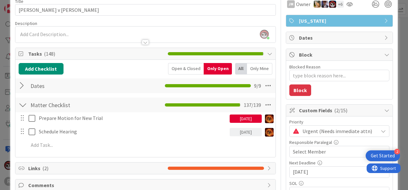
click at [239, 119] on div "[DATE]" at bounding box center [246, 119] width 32 height 8
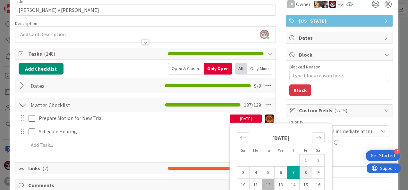
click at [305, 173] on td "8" at bounding box center [305, 173] width 13 height 12
type input "[DATE]"
type textarea "x"
click at [289, 173] on td "7" at bounding box center [293, 173] width 13 height 12
type input "[DATE]"
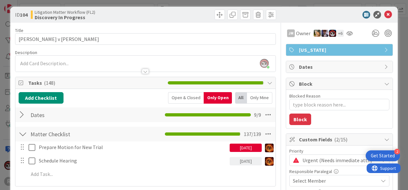
scroll to position [0, 0]
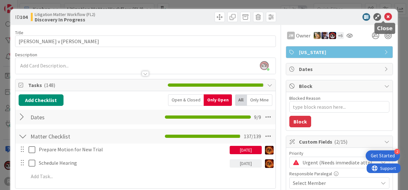
click at [384, 14] on icon at bounding box center [388, 17] width 8 height 8
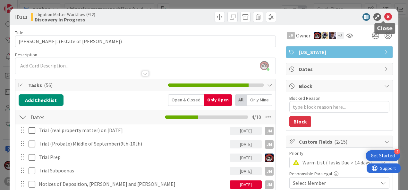
click at [384, 15] on icon at bounding box center [388, 17] width 8 height 8
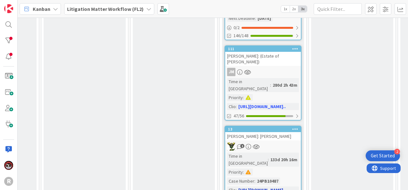
click at [282, 132] on div "[PERSON_NAME]: [PERSON_NAME]" at bounding box center [263, 136] width 76 height 8
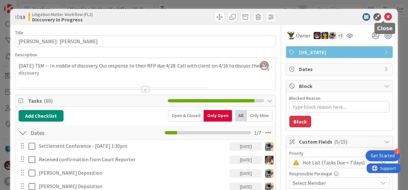
click at [385, 15] on icon at bounding box center [388, 17] width 8 height 8
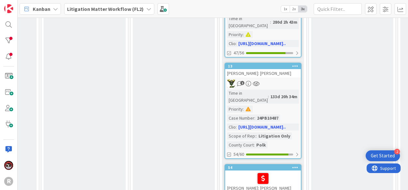
click at [279, 171] on div "[PERSON_NAME]: [PERSON_NAME] English" at bounding box center [263, 185] width 76 height 28
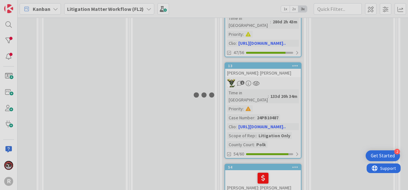
scroll to position [754, 325]
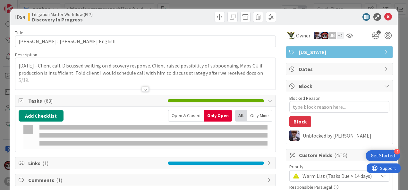
type textarea "x"
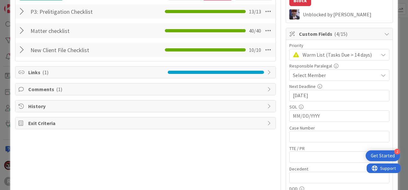
scroll to position [0, 0]
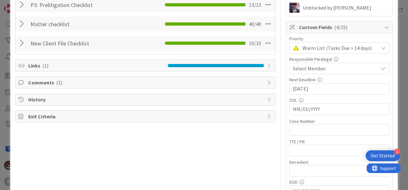
click at [21, 24] on div at bounding box center [23, 24] width 8 height 12
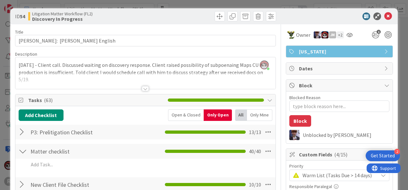
scroll to position [0, 0]
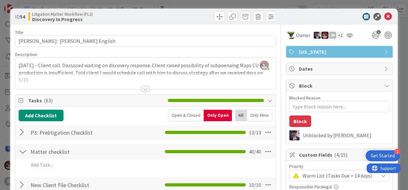
click at [53, 171] on div "Add Add Multiple Cancel" at bounding box center [146, 166] width 254 height 14
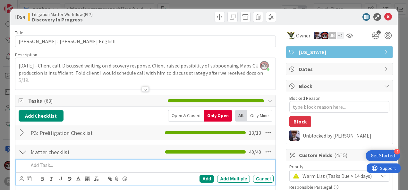
click at [52, 169] on div at bounding box center [149, 165] width 247 height 11
click at [22, 179] on icon at bounding box center [22, 179] width 4 height 5
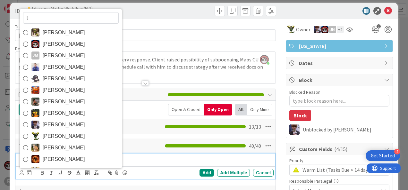
type input "ty"
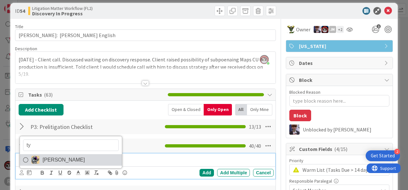
click at [51, 161] on span "[PERSON_NAME]" at bounding box center [64, 160] width 42 height 10
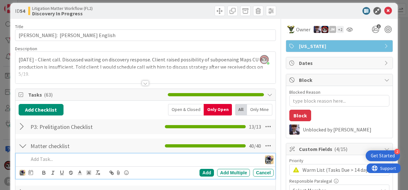
click at [54, 161] on p at bounding box center [144, 159] width 230 height 7
click at [30, 174] on icon at bounding box center [31, 172] width 4 height 5
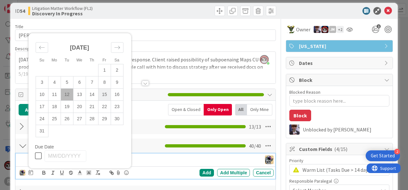
click at [104, 96] on td "15" at bounding box center [104, 94] width 13 height 12
click at [199, 171] on div "Add" at bounding box center [206, 173] width 14 height 8
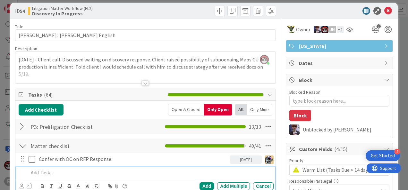
click at [47, 172] on p at bounding box center [150, 172] width 242 height 7
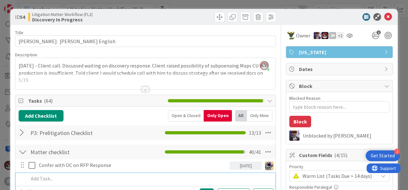
scroll to position [0, 0]
click at [384, 15] on icon at bounding box center [388, 17] width 8 height 8
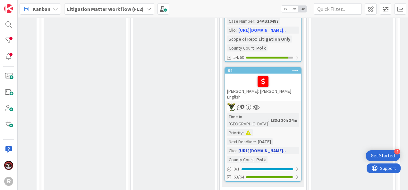
scroll to position [850, 325]
click at [286, 117] on div "133d 20h 34m" at bounding box center [284, 120] width 30 height 7
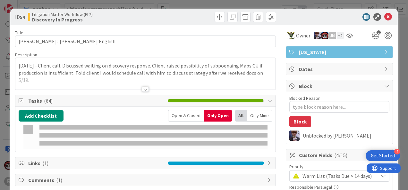
type textarea "x"
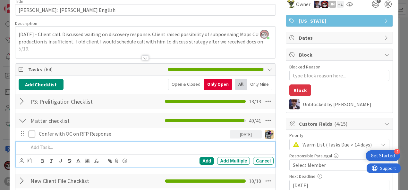
click at [69, 151] on div at bounding box center [149, 147] width 247 height 11
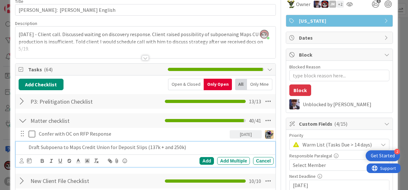
drag, startPoint x: 161, startPoint y: 145, endPoint x: 181, endPoint y: 143, distance: 20.0
click at [162, 144] on p "Draft Subpoena to Maps Credit Union for Deposit Slips (137k + and 250k)" at bounding box center [150, 147] width 242 height 7
click at [186, 146] on p "Draft Subpoena to Maps Credit Union for Deposit Slips (137k and 250k)" at bounding box center [150, 147] width 242 height 7
click at [21, 160] on icon at bounding box center [22, 161] width 4 height 5
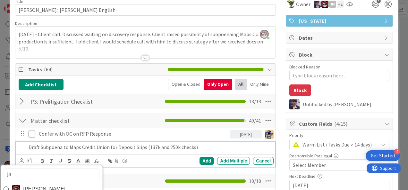
type input "[PERSON_NAME]"
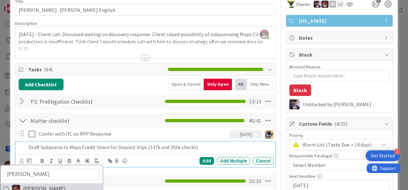
click at [46, 181] on span "[PERSON_NAME]" at bounding box center [44, 190] width 42 height 10
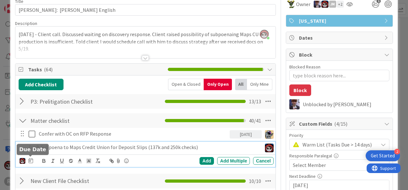
click at [30, 160] on icon at bounding box center [31, 160] width 4 height 5
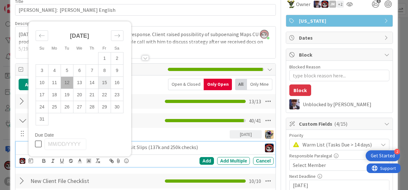
click at [104, 78] on td "15" at bounding box center [104, 83] width 13 height 12
click at [199, 159] on div "Add" at bounding box center [206, 161] width 14 height 8
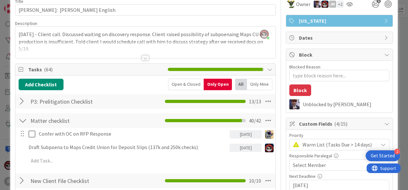
type textarea "x"
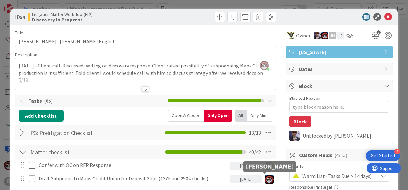
scroll to position [0, 0]
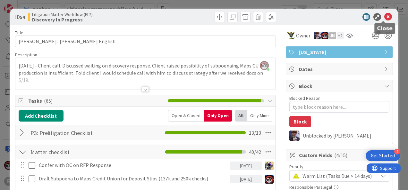
click at [384, 16] on icon at bounding box center [388, 17] width 8 height 8
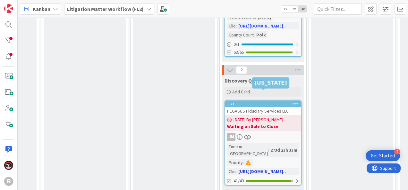
scroll to position [976, 325]
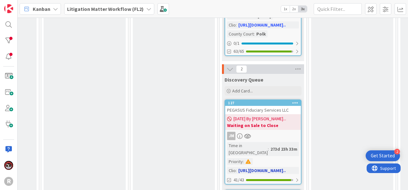
click at [267, 132] on div "JM" at bounding box center [263, 136] width 76 height 8
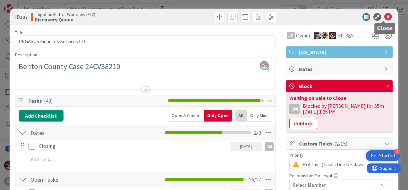
click at [384, 14] on icon at bounding box center [388, 17] width 8 height 8
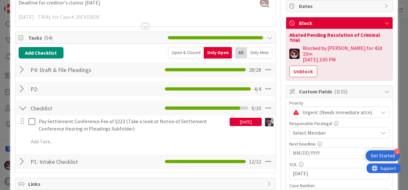
scroll to position [63, 0]
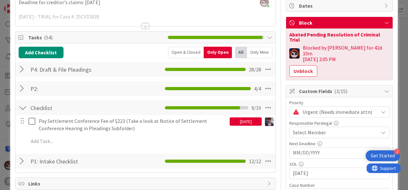
click at [143, 26] on div at bounding box center [145, 25] width 7 height 5
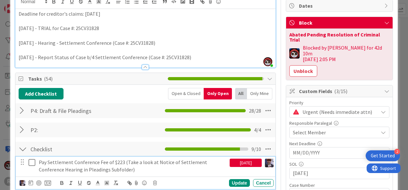
click at [139, 168] on p "Pay Settlement Conference Fee of $223 (Take a look at Notice of Settlement Conf…" at bounding box center [133, 166] width 188 height 14
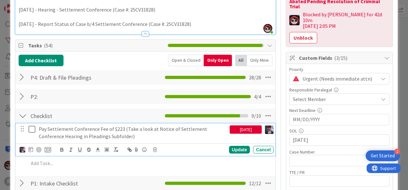
scroll to position [96, 0]
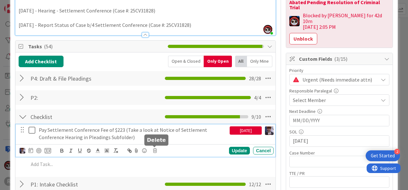
click at [153, 151] on icon at bounding box center [155, 151] width 4 height 4
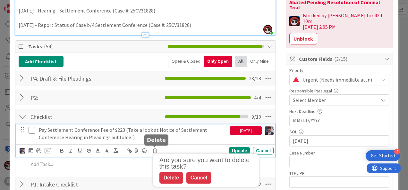
click at [196, 175] on div "Cancel" at bounding box center [198, 178] width 25 height 12
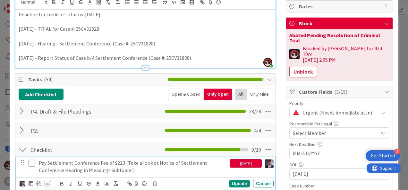
scroll to position [63, 0]
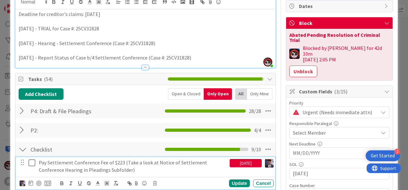
click at [53, 58] on p "[DATE] - Report Status of Case b/4 Settlement Conference (Case #: 25CV31828)" at bounding box center [146, 57] width 254 height 7
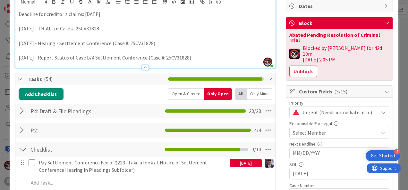
click at [54, 42] on p "[DATE] - Hearing - Settlement Conference (Case #: 25CV31828)" at bounding box center [146, 43] width 254 height 7
click at [56, 41] on p "[DATE] - Hearing - Settlement Conference (Case #: 25CV31828)" at bounding box center [146, 43] width 254 height 7
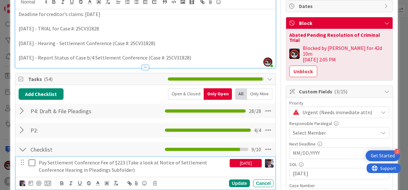
click at [166, 164] on p "Pay Settlement Conference Fee of $223 (Take a look at Notice of Settlement Conf…" at bounding box center [133, 166] width 188 height 14
click at [154, 181] on icon at bounding box center [155, 183] width 4 height 4
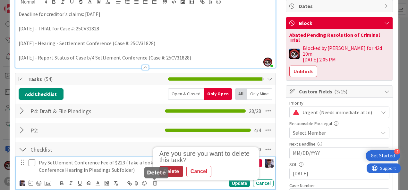
click at [171, 171] on div "Delete" at bounding box center [171, 172] width 24 height 12
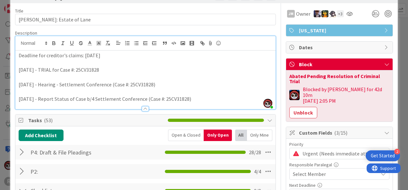
scroll to position [0, 0]
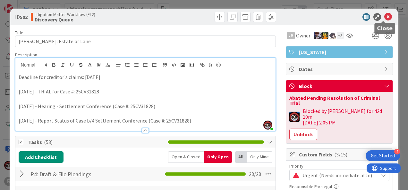
click at [384, 17] on icon at bounding box center [388, 17] width 8 height 8
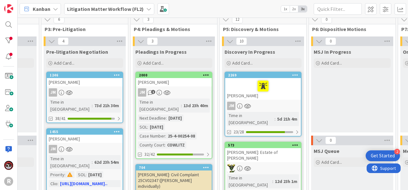
scroll to position [4, 325]
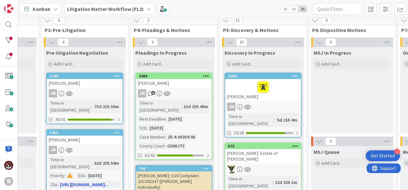
click at [180, 86] on div "[PERSON_NAME]" at bounding box center [174, 83] width 76 height 8
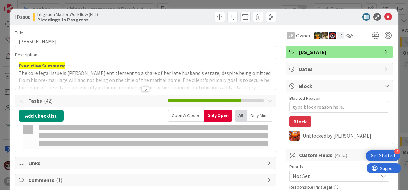
type textarea "x"
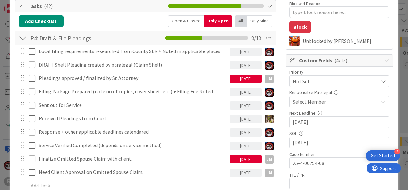
scroll to position [95, 0]
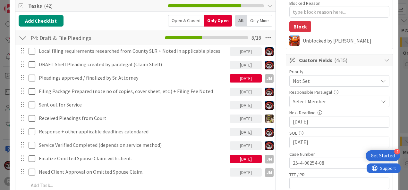
click at [27, 158] on div at bounding box center [27, 158] width 18 height 11
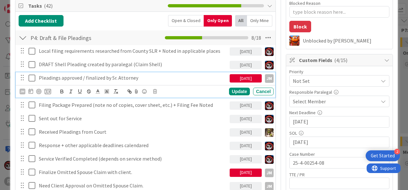
click at [62, 79] on p "Pleadings approved / finalized by Sr. Attorney" at bounding box center [133, 77] width 188 height 7
click at [258, 91] on div "Cancel" at bounding box center [263, 92] width 21 height 8
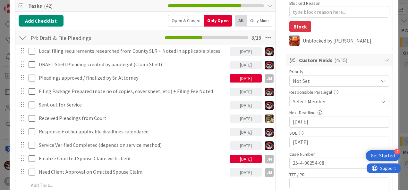
click at [248, 78] on div "[DATE]" at bounding box center [246, 78] width 32 height 8
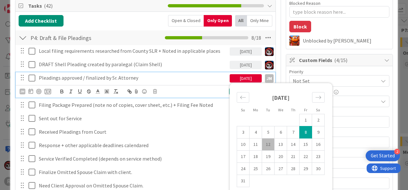
click at [55, 75] on p "Pleadings approved / finalized by Sr. Attorney" at bounding box center [133, 77] width 188 height 7
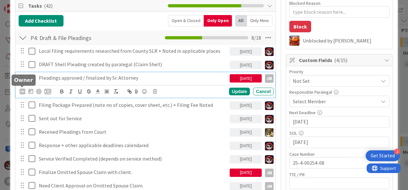
click at [23, 92] on div "JM" at bounding box center [23, 92] width 6 height 6
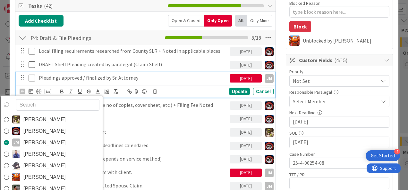
click at [43, 106] on input "text" at bounding box center [57, 105] width 83 height 12
type input "ty"
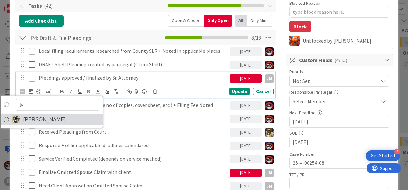
click at [42, 122] on span "[PERSON_NAME]" at bounding box center [44, 120] width 42 height 10
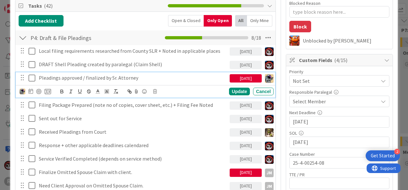
type textarea "x"
click at [29, 89] on icon at bounding box center [31, 91] width 4 height 5
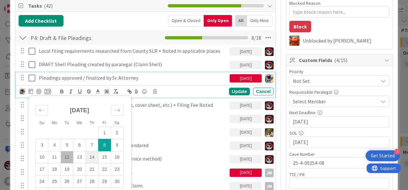
click at [95, 157] on td "14" at bounding box center [92, 157] width 13 height 12
type input "[DATE]"
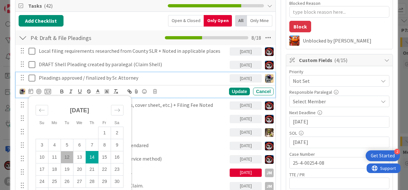
type textarea "x"
click at [70, 156] on td "12" at bounding box center [67, 157] width 13 height 12
type input "[DATE]"
type textarea "x"
click at [230, 91] on div "Update" at bounding box center [239, 92] width 21 height 8
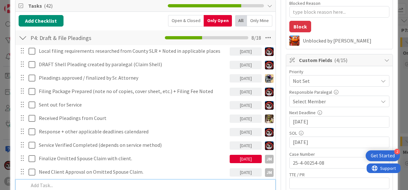
click at [69, 181] on div at bounding box center [149, 185] width 247 height 11
click at [29, 183] on p "Send for Signature then File" at bounding box center [150, 185] width 242 height 7
click at [143, 184] on p "Claim Against Estate - Send for Signature then File" at bounding box center [150, 185] width 242 height 7
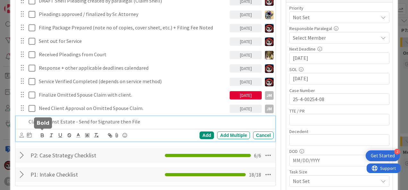
scroll to position [159, 0]
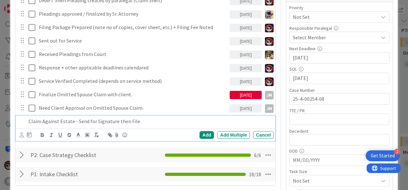
drag, startPoint x: 142, startPoint y: 123, endPoint x: 116, endPoint y: 121, distance: 26.0
click at [116, 121] on p "Claim Against Estate - Send for Signature then File" at bounding box center [150, 121] width 242 height 7
drag, startPoint x: 111, startPoint y: 123, endPoint x: 20, endPoint y: 127, distance: 90.8
click at [20, 127] on div "Claim Against Estate - Send for Signature Add Add Multiple Cancel" at bounding box center [145, 128] width 259 height 25
copy p "Claim Against Estate - Send for Signature"
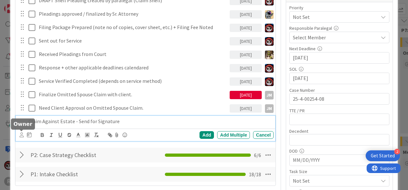
click at [21, 135] on icon at bounding box center [22, 135] width 4 height 5
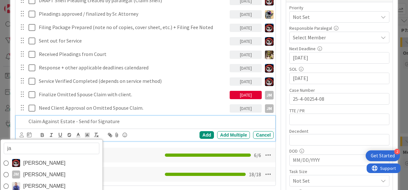
type input "[PERSON_NAME]"
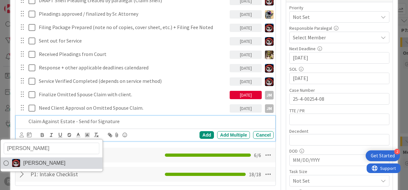
click at [43, 162] on span "[PERSON_NAME]" at bounding box center [44, 164] width 42 height 10
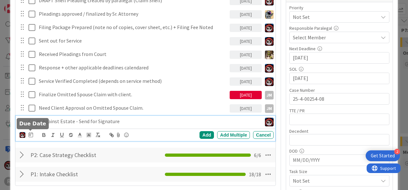
click at [29, 135] on icon at bounding box center [31, 134] width 4 height 5
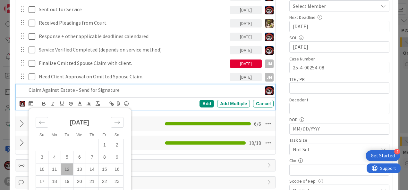
scroll to position [191, 0]
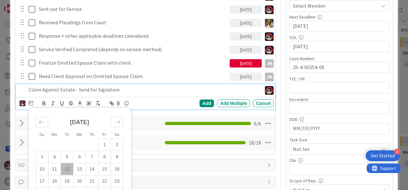
click at [68, 170] on td "12" at bounding box center [67, 169] width 13 height 12
click at [202, 102] on div "Add" at bounding box center [206, 104] width 14 height 8
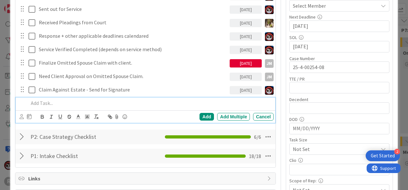
click at [63, 101] on p at bounding box center [150, 103] width 242 height 7
click at [49, 105] on p "Claim Against Estate - Send for Signature" at bounding box center [150, 103] width 242 height 7
drag, startPoint x: 119, startPoint y: 102, endPoint x: 76, endPoint y: 105, distance: 43.1
click at [76, 105] on p "Claim Against Estate - Send for Signature" at bounding box center [150, 103] width 242 height 7
click at [21, 117] on icon at bounding box center [22, 116] width 4 height 5
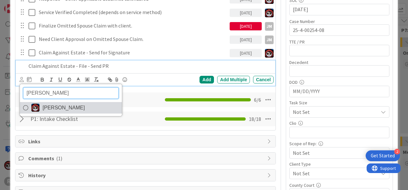
scroll to position [228, 0]
click at [37, 108] on img at bounding box center [35, 108] width 8 height 8
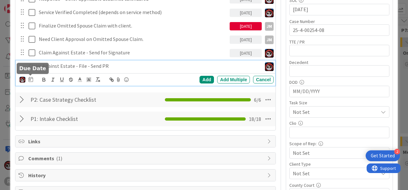
click at [29, 80] on icon at bounding box center [31, 79] width 4 height 5
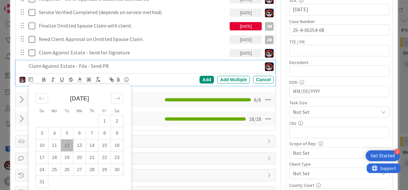
click at [67, 145] on td "12" at bounding box center [67, 145] width 13 height 12
click at [199, 79] on div "Add" at bounding box center [206, 80] width 14 height 8
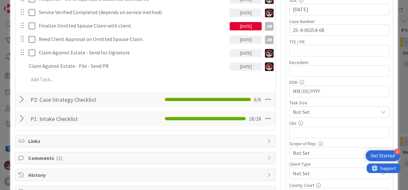
type textarea "x"
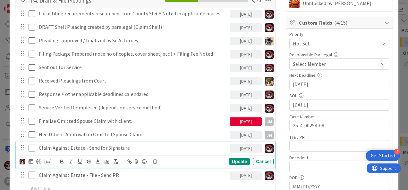
click at [123, 151] on div "Claim Against Estate - Send for Signature" at bounding box center [132, 148] width 193 height 11
click at [105, 146] on p "Claim Against Estate - Send for Signature" at bounding box center [133, 148] width 188 height 7
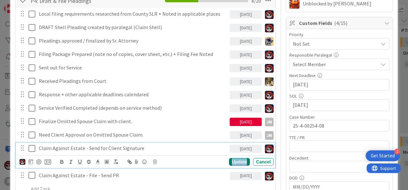
click at [231, 162] on div "Update" at bounding box center [239, 162] width 21 height 8
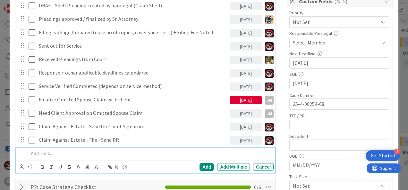
scroll to position [155, 0]
click at [77, 153] on p at bounding box center [150, 153] width 242 height 7
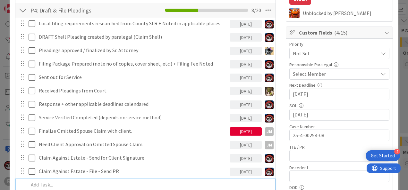
scroll to position [122, 0]
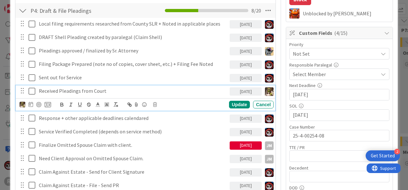
click at [54, 88] on p "Received Pleadings from Court" at bounding box center [133, 91] width 188 height 7
click at [19, 101] on div "Update Cancel" at bounding box center [145, 104] width 259 height 13
click at [21, 102] on img at bounding box center [23, 105] width 6 height 6
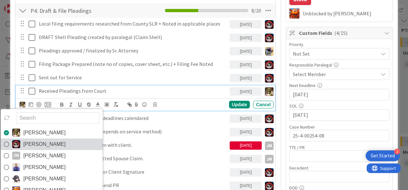
click at [34, 142] on span "[PERSON_NAME]" at bounding box center [44, 145] width 42 height 10
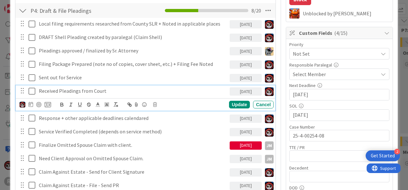
type textarea "x"
click at [113, 91] on p "Received Pleadings from Court" at bounding box center [133, 91] width 188 height 7
click at [38, 104] on div at bounding box center [38, 104] width 5 height 5
click at [232, 103] on div "Update" at bounding box center [239, 105] width 21 height 8
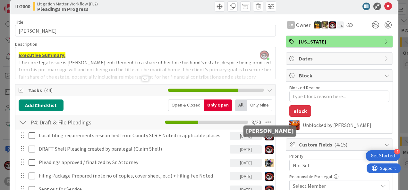
scroll to position [0, 0]
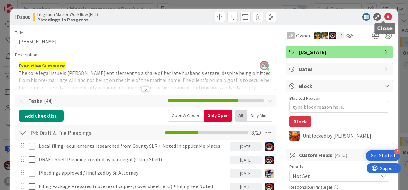
click at [384, 14] on icon at bounding box center [388, 17] width 8 height 8
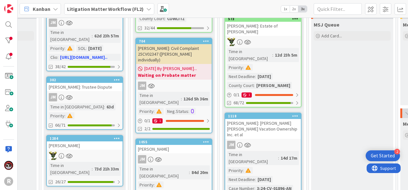
click at [192, 166] on div "Time in Column : 84d 20m Priority : Next Deadline : 06/02/2025 Case Number : 25…" at bounding box center [174, 186] width 72 height 41
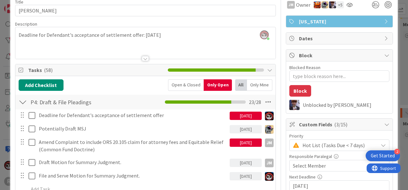
scroll to position [31, 0]
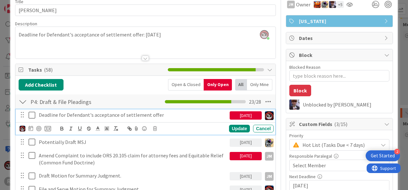
click at [136, 113] on p "Deadline for Defendant's acceptance of settlement offer" at bounding box center [133, 115] width 188 height 7
click at [153, 128] on icon at bounding box center [155, 129] width 4 height 4
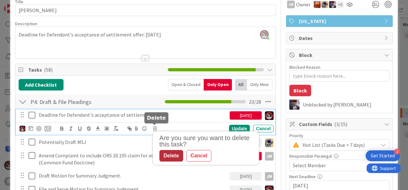
click at [169, 158] on div "Delete" at bounding box center [171, 156] width 24 height 12
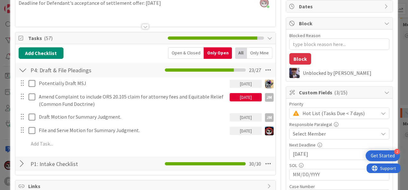
scroll to position [63, 0]
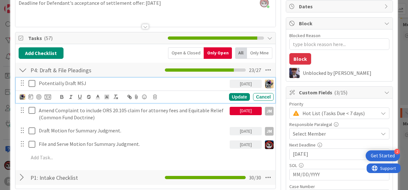
click at [83, 82] on p "Potentially Draft MSJ" at bounding box center [133, 83] width 188 height 7
drag, startPoint x: 63, startPoint y: 82, endPoint x: -1, endPoint y: 79, distance: 64.2
click at [0, 79] on html "2 Get Started R Kanban My Zone Organization Select a single board Kanban List (…" at bounding box center [204, 95] width 408 height 190
click at [152, 93] on div "Update Cancel" at bounding box center [147, 97] width 254 height 9
click at [154, 96] on icon at bounding box center [155, 97] width 4 height 4
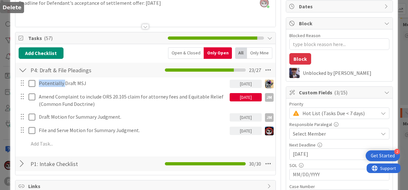
click at [165, 119] on div "Potentially Draft MSJ 08/20/2025 Are you sure you want to delete this task? Del…" at bounding box center [146, 115] width 254 height 75
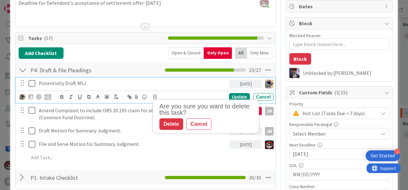
click at [117, 83] on p "Potentially Draft MSJ" at bounding box center [133, 83] width 188 height 7
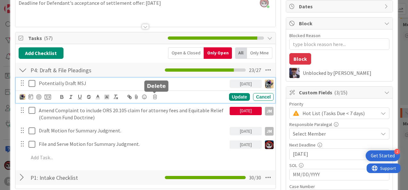
click at [154, 96] on icon at bounding box center [155, 97] width 4 height 4
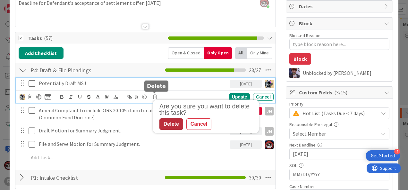
click at [165, 119] on div "Delete" at bounding box center [171, 125] width 24 height 12
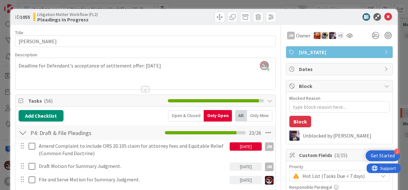
scroll to position [0, 0]
click at [384, 15] on icon at bounding box center [388, 17] width 8 height 8
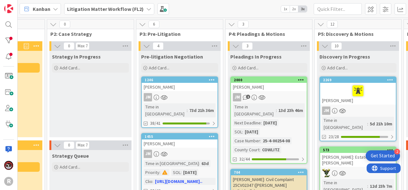
scroll to position [0, 228]
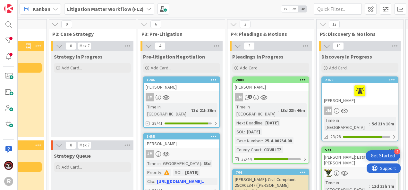
click at [190, 95] on div "JM" at bounding box center [182, 97] width 76 height 8
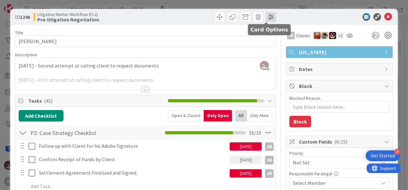
click at [266, 15] on span at bounding box center [271, 17] width 10 height 10
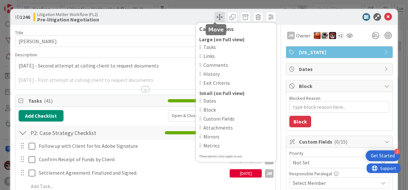
click at [214, 13] on span at bounding box center [219, 17] width 10 height 10
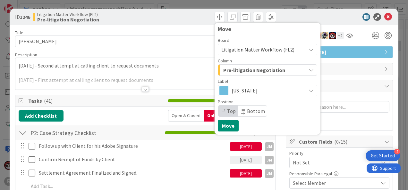
click at [258, 50] on span "Litigation Matter Workflow (FL2)" at bounding box center [257, 49] width 73 height 6
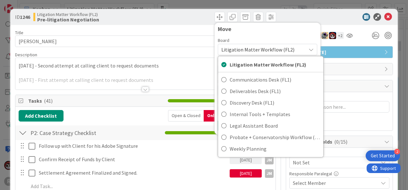
click at [265, 51] on span "Litigation Matter Workflow (FL2)" at bounding box center [257, 49] width 73 height 6
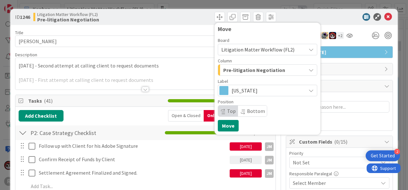
click at [248, 70] on span "Pre-litigation Negotiation" at bounding box center [254, 70] width 62 height 8
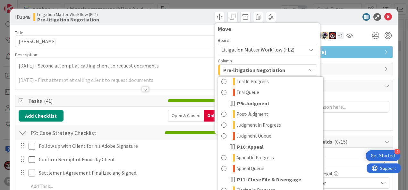
scroll to position [287, 0]
click at [141, 131] on div "P2: Case Strategy Checklist Checklist Name 27 / 64 P2: Case Strategy Checklist …" at bounding box center [145, 133] width 260 height 15
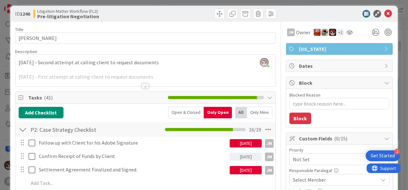
scroll to position [0, 0]
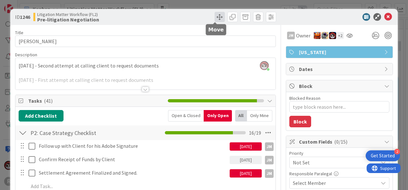
click at [216, 17] on span at bounding box center [219, 17] width 10 height 10
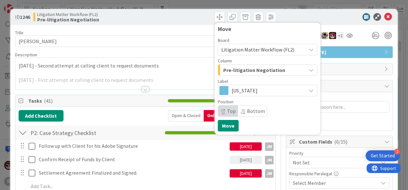
click at [238, 71] on span "Pre-litigation Negotiation" at bounding box center [254, 70] width 62 height 8
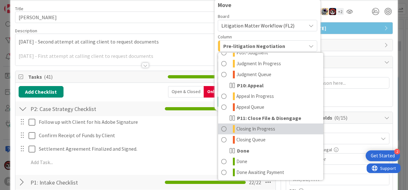
scroll to position [24, 0]
click at [221, 129] on span at bounding box center [223, 129] width 5 height 8
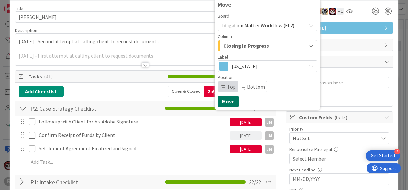
click at [221, 101] on button "Move" at bounding box center [228, 102] width 21 height 12
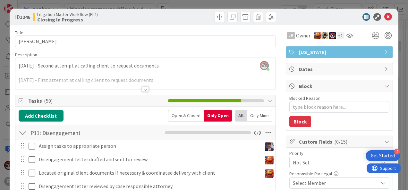
scroll to position [0, 0]
click at [384, 16] on icon at bounding box center [388, 17] width 8 height 8
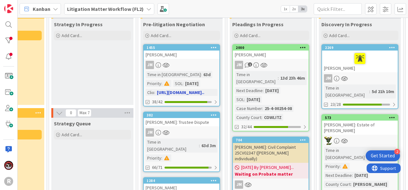
scroll to position [32, 228]
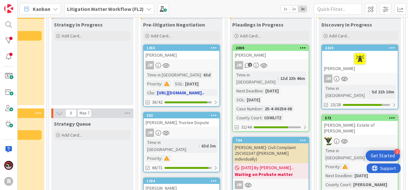
click at [178, 60] on link "1455 MCKOEN, Jimmy JM Time in Column : 63d Priority : SOL : 03/17/2027 Clio : h…" at bounding box center [181, 76] width 77 height 63
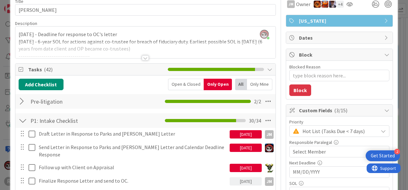
scroll to position [31, 0]
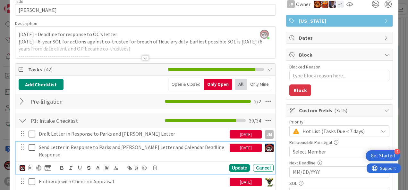
click at [139, 149] on p "Send Letter in Response to Parks and Ratliffe Letter and Calendar Deadline Resp…" at bounding box center [133, 151] width 188 height 14
click at [38, 166] on div at bounding box center [38, 168] width 5 height 5
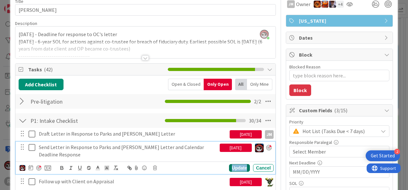
click at [233, 169] on div "Update" at bounding box center [239, 168] width 21 height 8
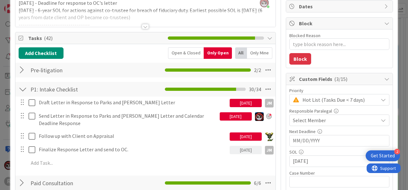
scroll to position [63, 0]
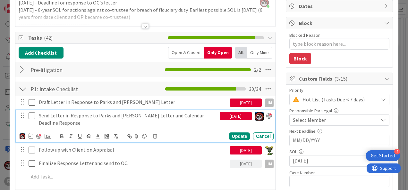
click at [133, 120] on p "Send Letter in Response to Parks and Ratliffe Letter and Calendar Deadline Resp…" at bounding box center [128, 119] width 178 height 14
click at [190, 125] on p "Send Letter in Response to Parks and Ratliffe Letter and Calendar Deadline Resp…" at bounding box center [128, 119] width 178 height 14
drag, startPoint x: 115, startPoint y: 126, endPoint x: 149, endPoint y: 115, distance: 35.2
click at [149, 115] on p "Send Letter in Response to Parks and Ratliffe Letter and Calendar Deadline Resp…" at bounding box center [128, 119] width 178 height 14
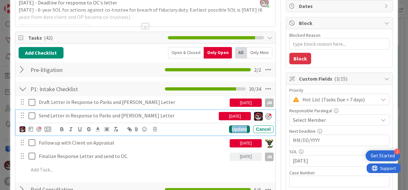
click at [236, 128] on div "Update" at bounding box center [239, 130] width 21 height 8
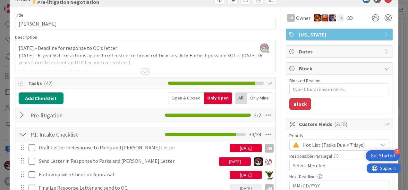
scroll to position [0, 0]
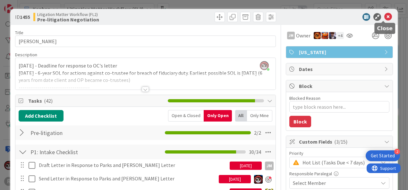
click at [384, 18] on icon at bounding box center [388, 17] width 8 height 8
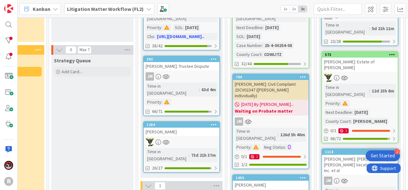
scroll to position [96, 228]
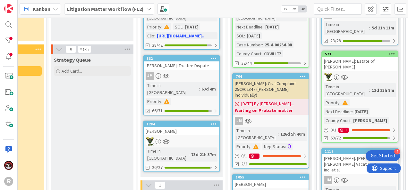
click at [198, 72] on div "JM" at bounding box center [182, 76] width 76 height 8
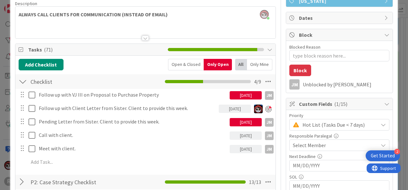
scroll to position [52, 0]
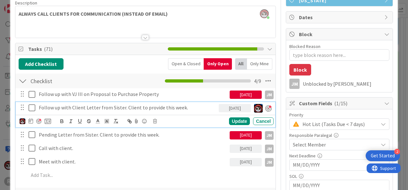
click at [156, 107] on p "Follow up with Client Letter from Sister. Client to provide this week." at bounding box center [127, 107] width 177 height 7
click at [31, 107] on icon at bounding box center [34, 108] width 10 height 8
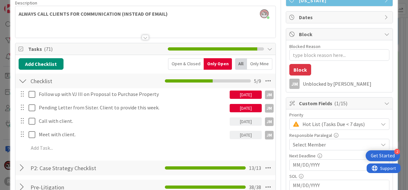
type textarea "x"
click at [241, 93] on div "[DATE]" at bounding box center [246, 95] width 32 height 8
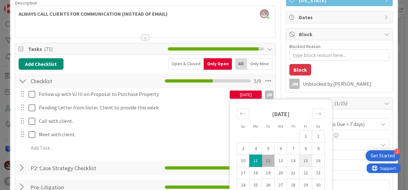
click at [302, 161] on td "15" at bounding box center [305, 161] width 13 height 12
type input "[DATE]"
type textarea "x"
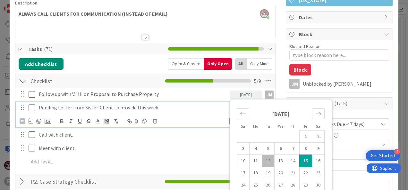
click at [219, 108] on p "Pending Letter from Sister. Client to provide this week." at bounding box center [133, 107] width 188 height 7
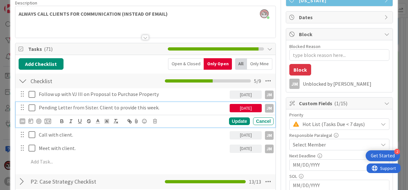
click at [239, 110] on div "[DATE]" at bounding box center [246, 108] width 32 height 8
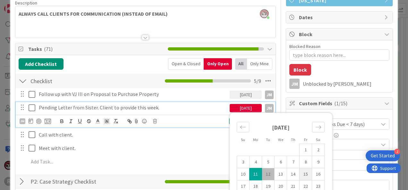
click at [302, 175] on td "15" at bounding box center [305, 175] width 13 height 12
type input "[DATE]"
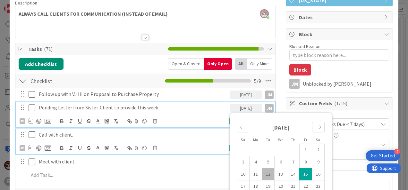
click at [215, 135] on p "Call with client." at bounding box center [133, 134] width 188 height 7
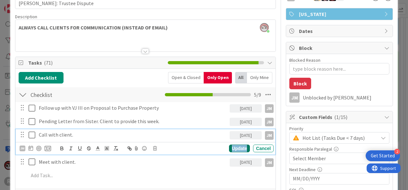
click at [237, 148] on div "Update" at bounding box center [239, 149] width 21 height 8
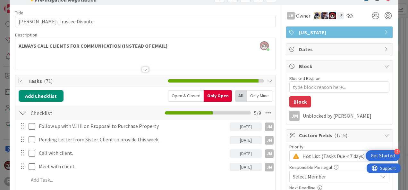
scroll to position [0, 0]
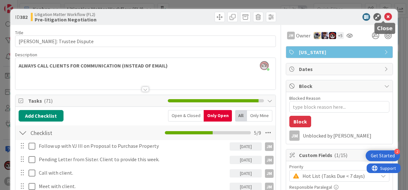
click at [384, 15] on icon at bounding box center [388, 17] width 8 height 8
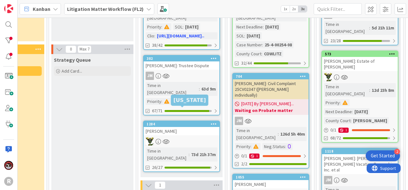
click at [180, 127] on div "[PERSON_NAME]" at bounding box center [182, 131] width 76 height 8
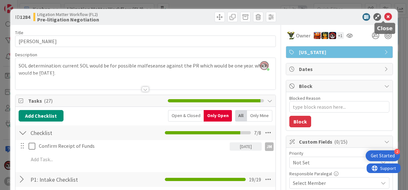
click at [384, 17] on icon at bounding box center [388, 17] width 8 height 8
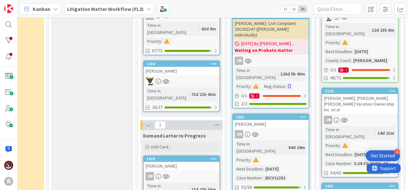
scroll to position [156, 228]
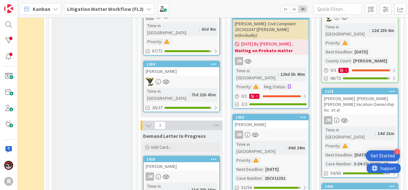
click at [185, 163] on div "[PERSON_NAME]" at bounding box center [182, 167] width 76 height 8
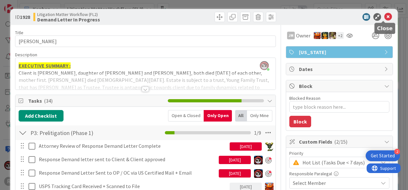
click at [384, 15] on icon at bounding box center [388, 17] width 8 height 8
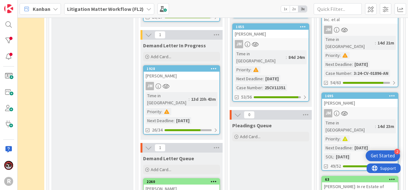
scroll to position [259, 228]
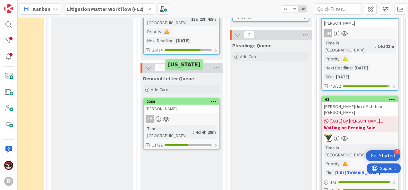
click at [194, 115] on div "JM" at bounding box center [182, 119] width 76 height 8
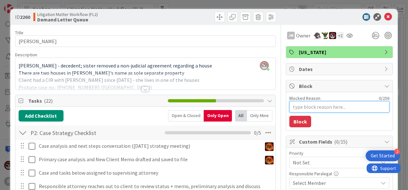
click at [307, 110] on textarea "Blocked Reason" at bounding box center [339, 107] width 100 height 12
type textarea "x"
type textarea "R"
type textarea "x"
type textarea "Re"
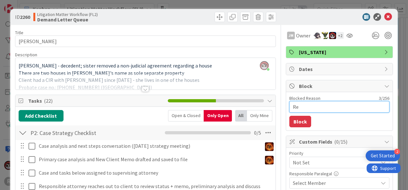
type textarea "x"
type textarea "Res"
type textarea "x"
type textarea "Resp"
type textarea "x"
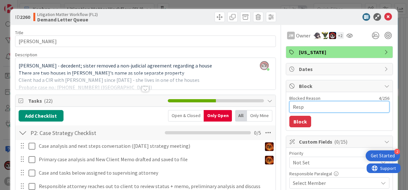
type textarea "Respo"
type textarea "x"
type textarea "Respon"
type textarea "x"
type textarea "Respons"
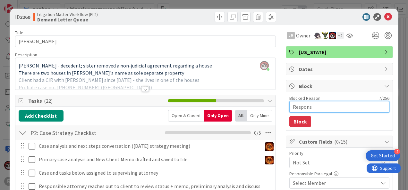
type textarea "x"
type textarea "Response"
type textarea "x"
type textarea "Response"
type textarea "x"
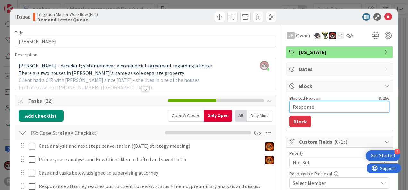
type textarea "Response P"
type textarea "x"
type textarea "Response Pe"
type textarea "x"
type textarea "Response Pen"
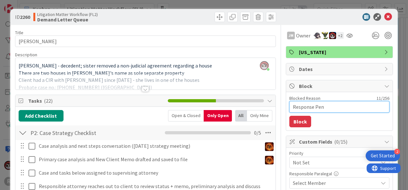
type textarea "x"
type textarea "Response Pend"
type textarea "x"
type textarea "Response Pendi"
type textarea "x"
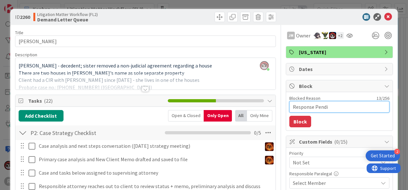
type textarea "Response Pendin"
type textarea "x"
type textarea "Response Pending"
drag, startPoint x: 338, startPoint y: 106, endPoint x: 260, endPoint y: 105, distance: 77.3
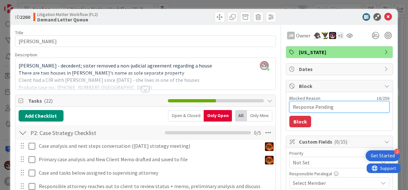
type textarea "x"
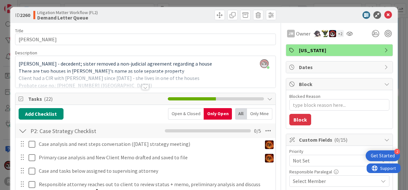
click at [144, 84] on div at bounding box center [145, 79] width 260 height 16
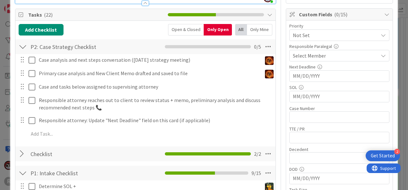
scroll to position [128, 0]
click at [19, 154] on div at bounding box center [23, 154] width 8 height 12
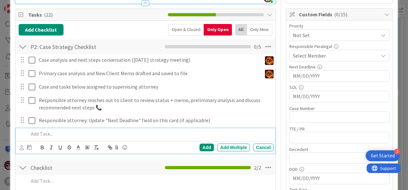
click at [67, 129] on div at bounding box center [149, 134] width 247 height 11
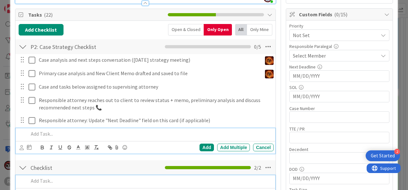
click at [57, 182] on p at bounding box center [150, 181] width 242 height 7
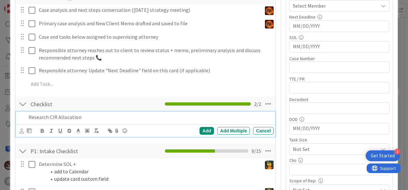
scroll to position [178, 0]
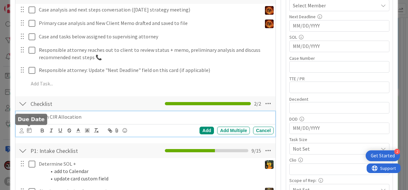
click at [30, 131] on icon at bounding box center [29, 130] width 4 height 5
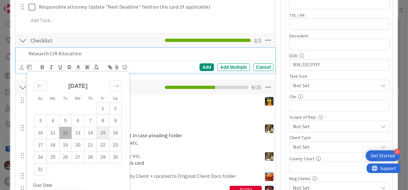
click at [104, 136] on td "15" at bounding box center [102, 133] width 13 height 12
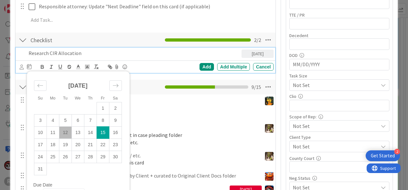
scroll to position [242, 0]
click at [24, 68] on div "Su Mo Tu We Th Fr Sa July 2025 1 2 3 4 5 6 7 8 9 10 11 12 13 14 15 16 17 18 19 …" at bounding box center [26, 67] width 12 height 8
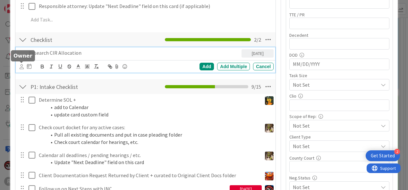
click at [20, 65] on icon at bounding box center [22, 66] width 4 height 5
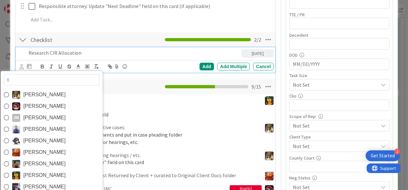
type input "ty"
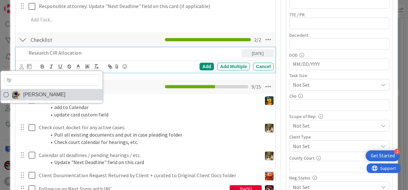
click at [46, 94] on span "[PERSON_NAME]" at bounding box center [44, 95] width 42 height 10
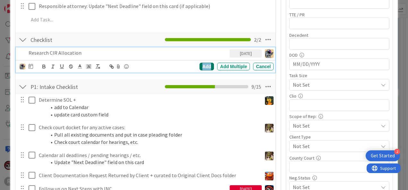
click at [205, 64] on div "Add" at bounding box center [206, 67] width 14 height 8
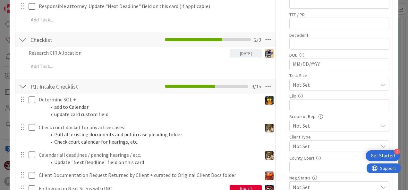
type textarea "x"
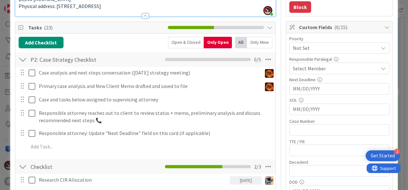
scroll to position [114, 0]
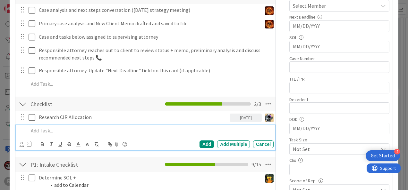
click at [49, 133] on p at bounding box center [150, 130] width 242 height 7
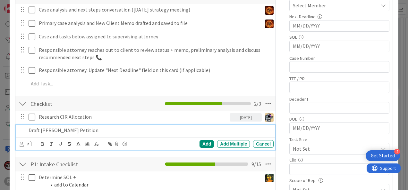
click at [24, 140] on div "ty Tyler McDonald Su Mo Tu We Th Fr Sa July 2025 1 2 3 4 5 6 7 8 9 10 11 12 13 …" at bounding box center [26, 144] width 12 height 8
click at [23, 144] on icon at bounding box center [22, 144] width 4 height 5
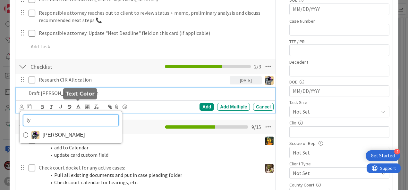
scroll to position [214, 0]
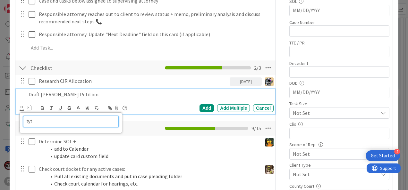
type input "ty"
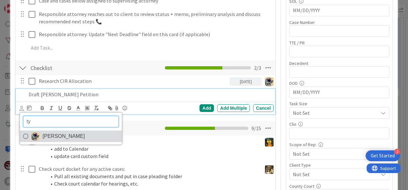
click at [45, 137] on span "[PERSON_NAME]" at bounding box center [64, 137] width 42 height 10
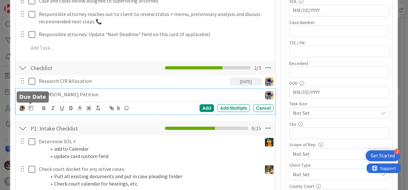
click at [30, 106] on icon at bounding box center [31, 107] width 4 height 5
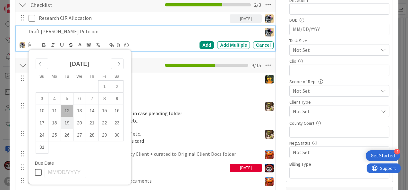
scroll to position [277, 0]
click at [66, 121] on td "19" at bounding box center [67, 123] width 13 height 12
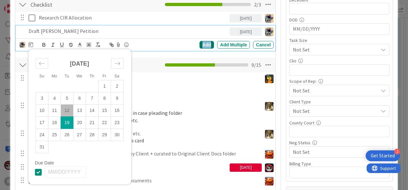
click at [207, 45] on div "Add" at bounding box center [206, 45] width 14 height 8
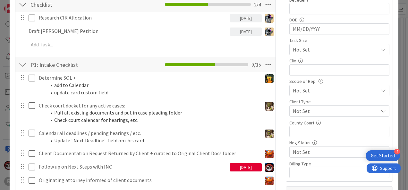
type textarea "x"
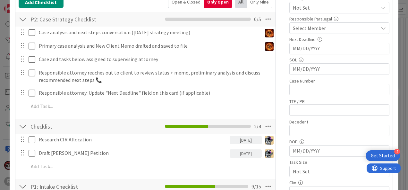
scroll to position [155, 0]
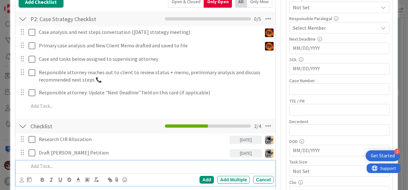
click at [71, 164] on p at bounding box center [150, 166] width 242 height 7
click at [60, 165] on p "Send TEDRA PEtition to Client" at bounding box center [150, 166] width 242 height 7
click at [121, 171] on div "Send TEDRA Petition to Client" at bounding box center [149, 166] width 247 height 11
click at [21, 180] on icon at bounding box center [22, 180] width 4 height 5
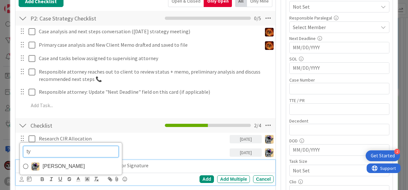
type input "t"
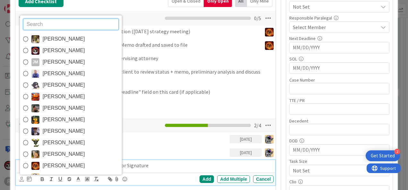
type input "j"
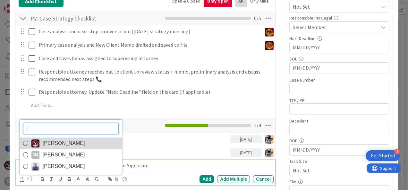
click at [44, 144] on span "[PERSON_NAME]" at bounding box center [64, 144] width 42 height 10
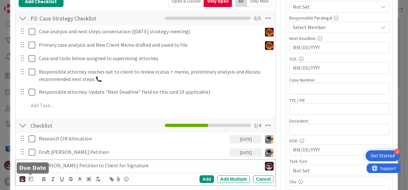
click at [31, 178] on icon at bounding box center [31, 179] width 4 height 5
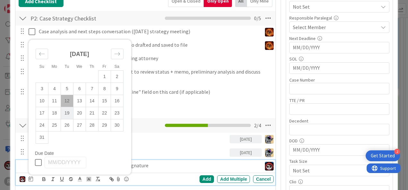
click at [68, 110] on td "19" at bounding box center [67, 113] width 13 height 12
click at [203, 177] on div "Add" at bounding box center [206, 180] width 14 height 8
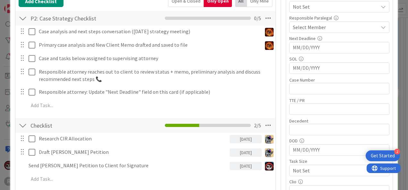
type textarea "x"
click at [96, 174] on div at bounding box center [149, 179] width 247 height 11
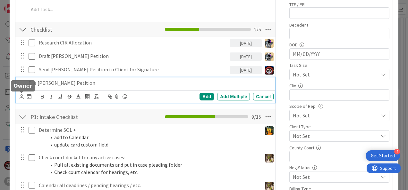
click at [20, 97] on icon at bounding box center [22, 97] width 4 height 5
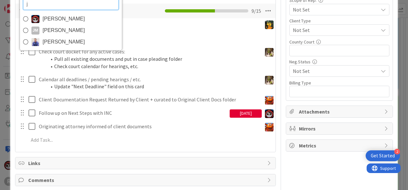
scroll to position [358, 0]
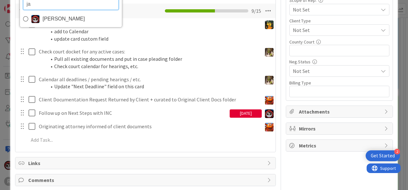
type input "[PERSON_NAME]"
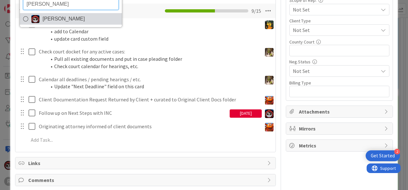
click at [62, 22] on span "[PERSON_NAME]" at bounding box center [64, 19] width 42 height 10
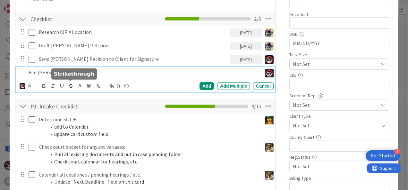
scroll to position [263, 0]
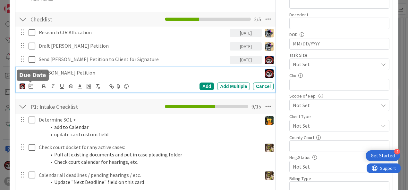
click at [29, 84] on icon at bounding box center [31, 86] width 4 height 5
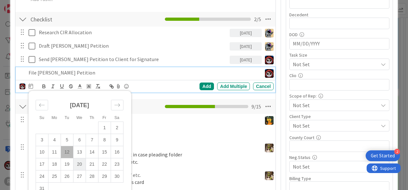
click at [80, 159] on td "20" at bounding box center [79, 165] width 13 height 12
click at [201, 84] on div "Add" at bounding box center [206, 87] width 14 height 8
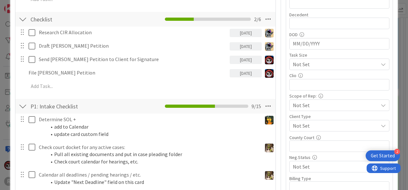
type textarea "x"
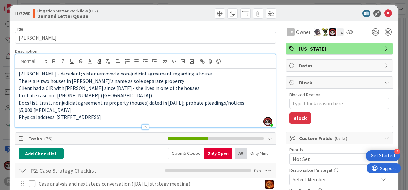
scroll to position [0, 0]
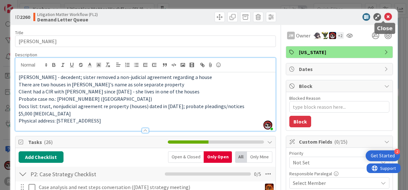
click at [384, 19] on icon at bounding box center [388, 17] width 8 height 8
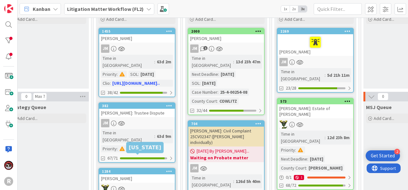
scroll to position [0, 273]
